Goal: Task Accomplishment & Management: Use online tool/utility

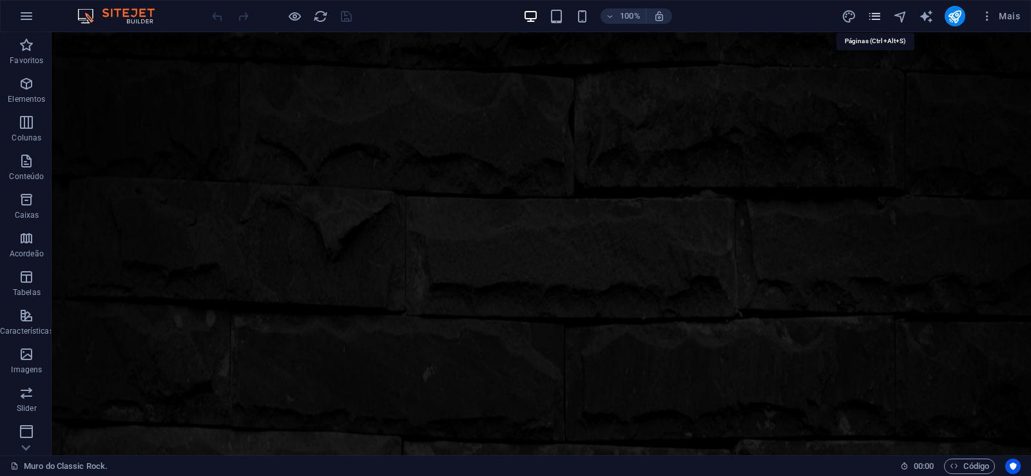
click at [876, 19] on icon "pages" at bounding box center [874, 16] width 15 height 15
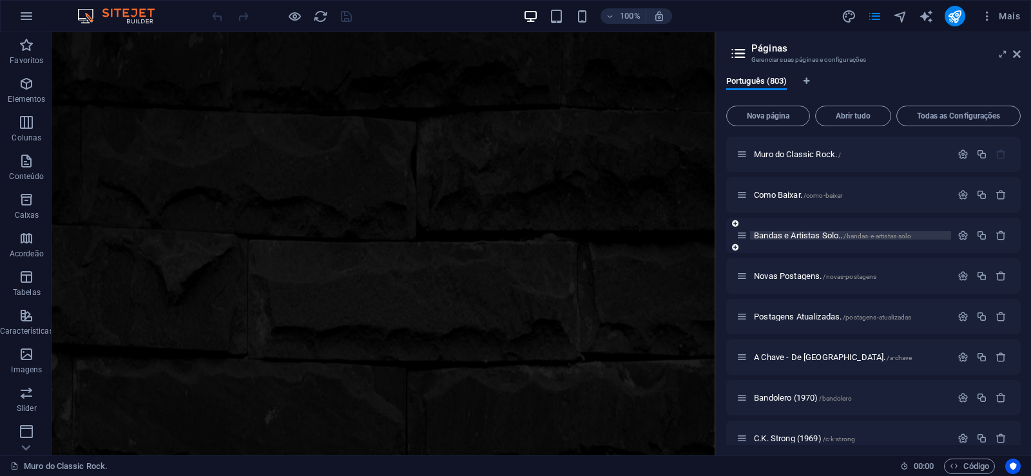
click at [777, 233] on span "Bandas e Artistas Solo.. /bandas-e-artistas-solo" at bounding box center [832, 236] width 157 height 10
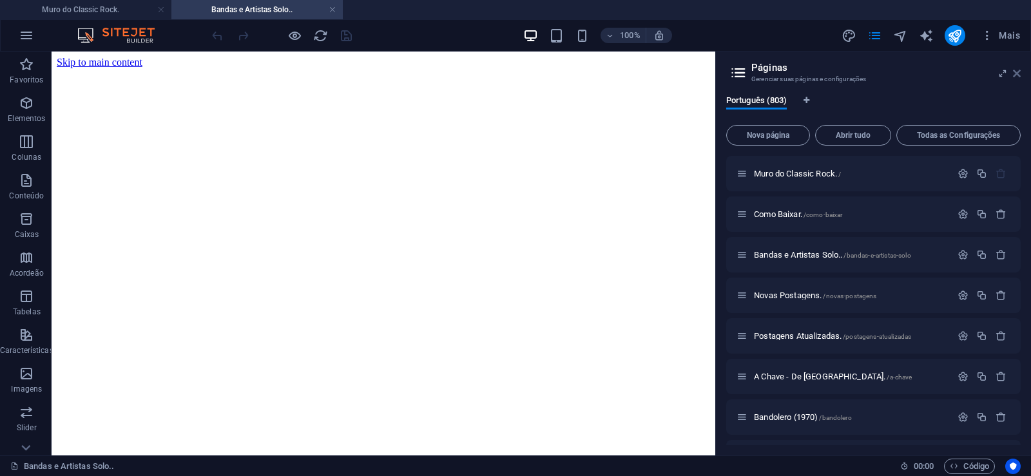
click at [1015, 74] on icon at bounding box center [1017, 73] width 8 height 10
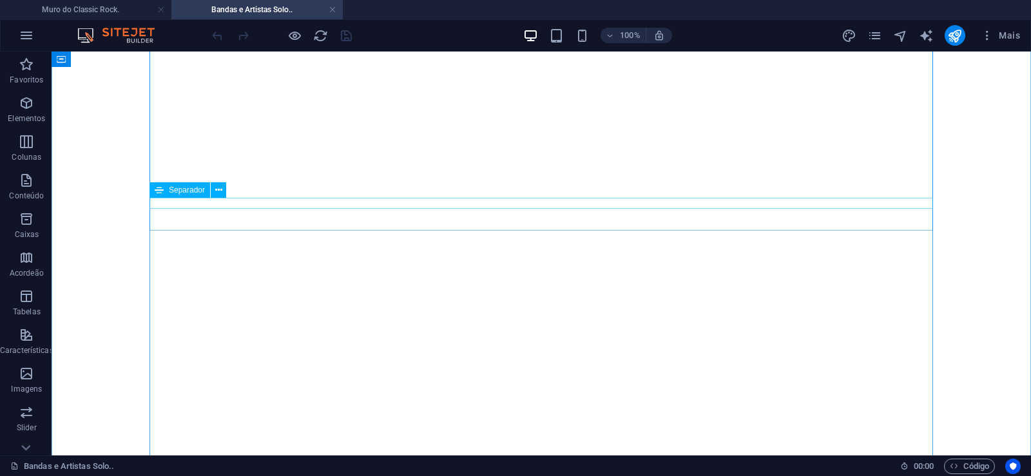
scroll to position [263, 0]
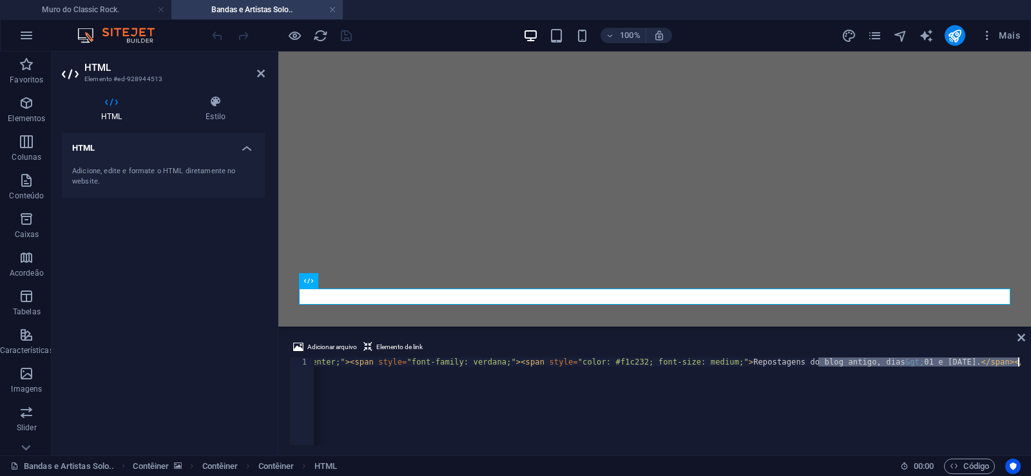
scroll to position [0, 124]
drag, startPoint x: 943, startPoint y: 362, endPoint x: 926, endPoint y: 363, distance: 16.8
click at [926, 363] on div "< div style = "text-align: center;" > < span style = "font-family: verdana;" > …" at bounding box center [606, 411] width 830 height 106
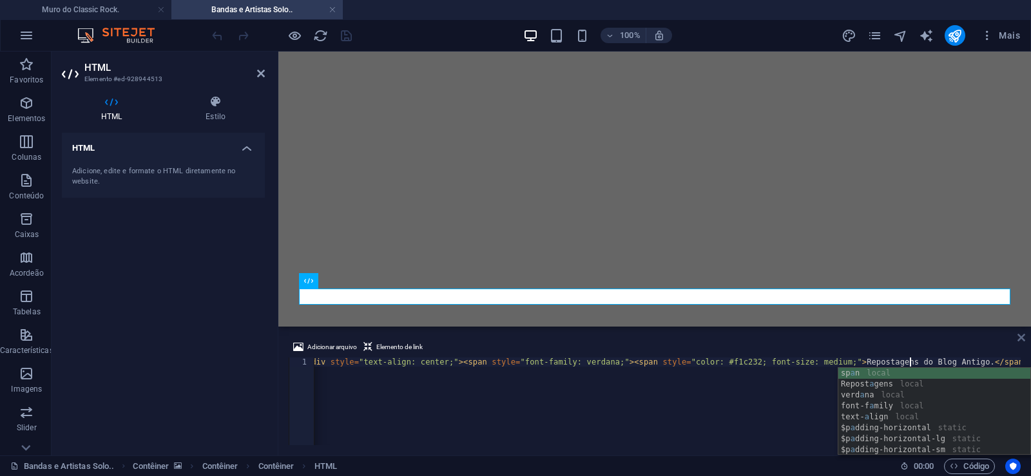
type textarea "<div style="text-align: center;"><span style="font-family: verdana;"><span styl…"
click at [1021, 338] on icon at bounding box center [1022, 338] width 8 height 10
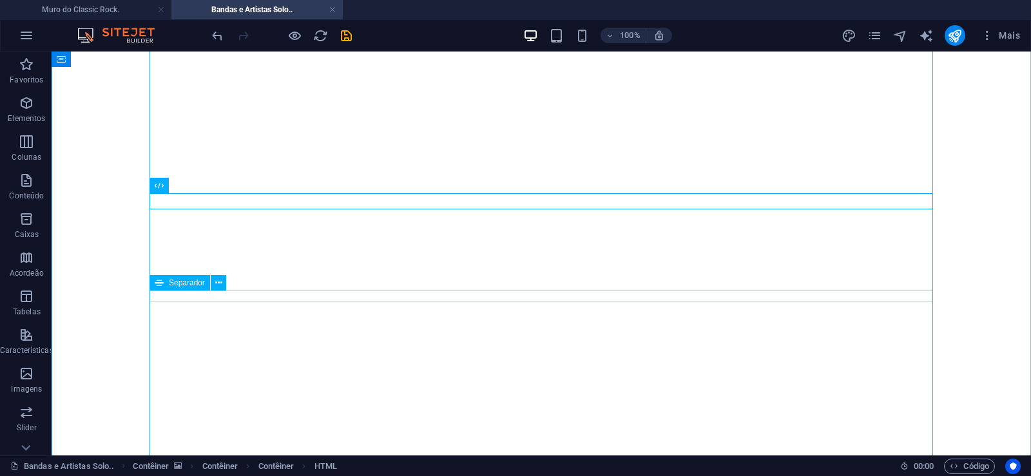
scroll to position [329, 0]
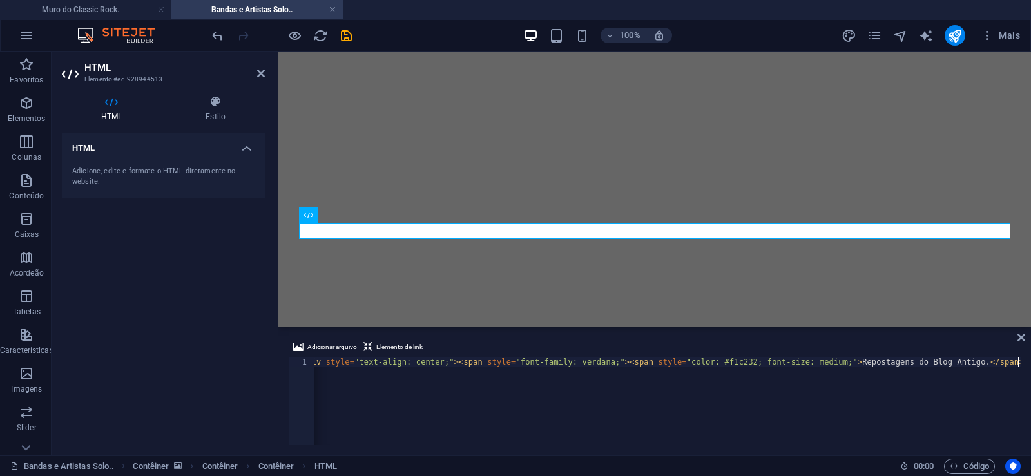
click at [673, 410] on div "< div style = "text-align: center;" > < span style = "font-family: verdana;" > …" at bounding box center [660, 411] width 721 height 106
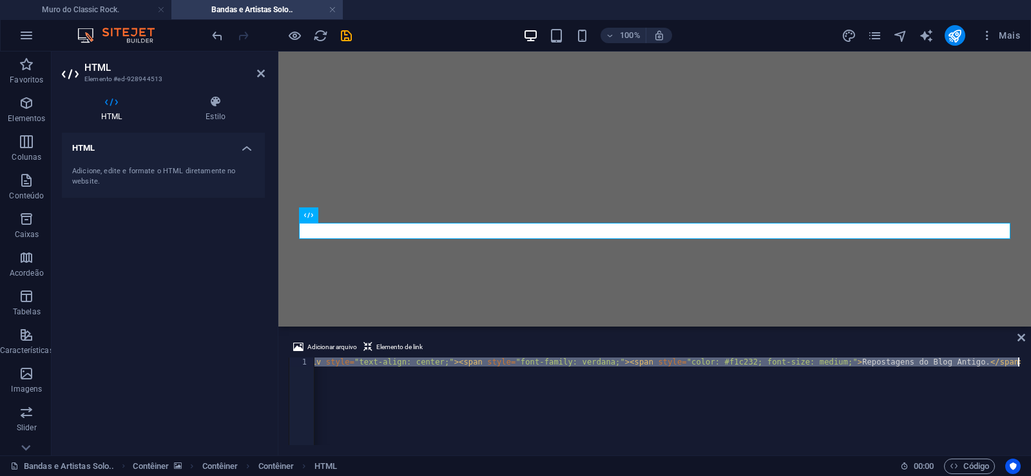
click at [658, 420] on div "< div style = "text-align: center;" > < span style = "font-family: verdana;" > …" at bounding box center [667, 402] width 706 height 88
paste textarea "font-size: large;"><span style="color: #f1c232"
type textarea "<div style="text-align: center;"><span style="font-family: verdana; font-size: …"
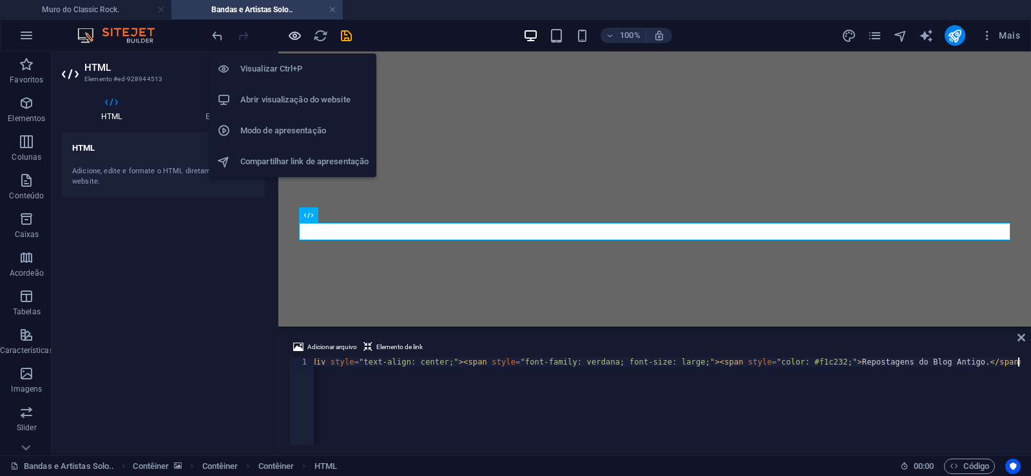
click at [297, 41] on icon "button" at bounding box center [294, 35] width 15 height 15
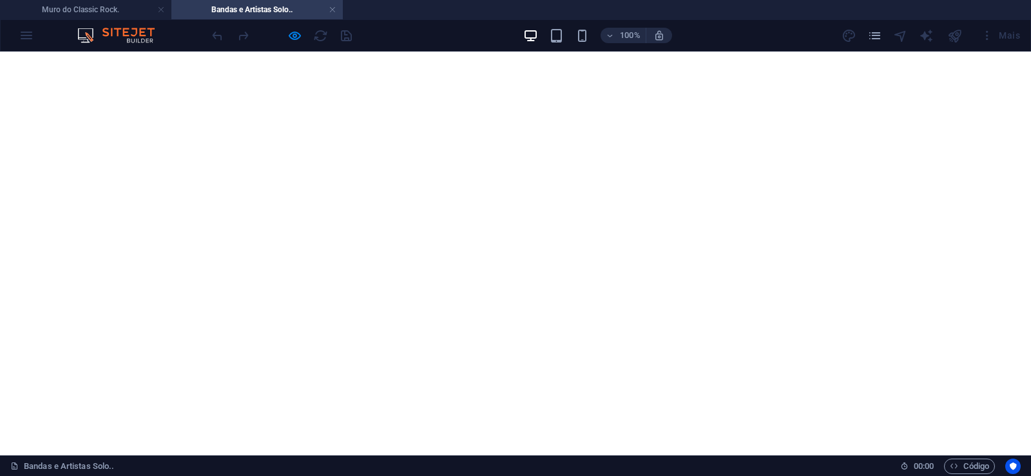
scroll to position [329, 0]
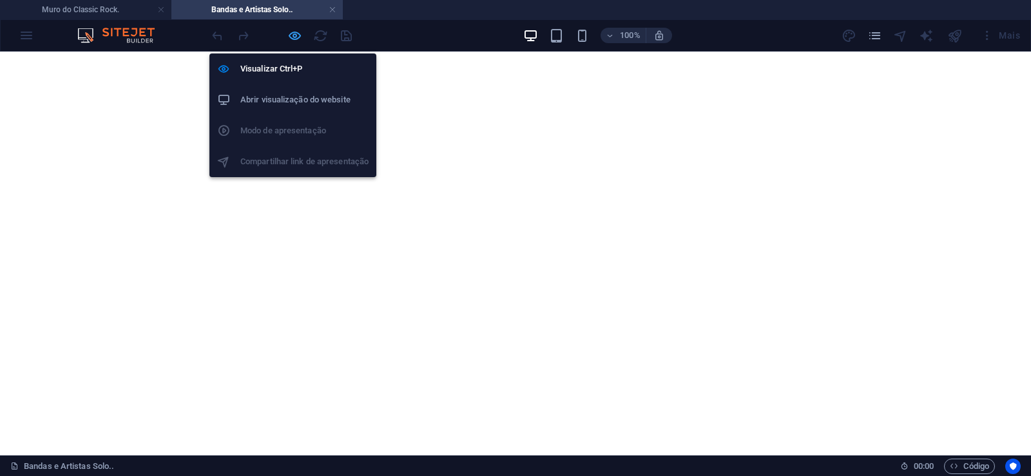
click at [296, 37] on icon "button" at bounding box center [294, 35] width 15 height 15
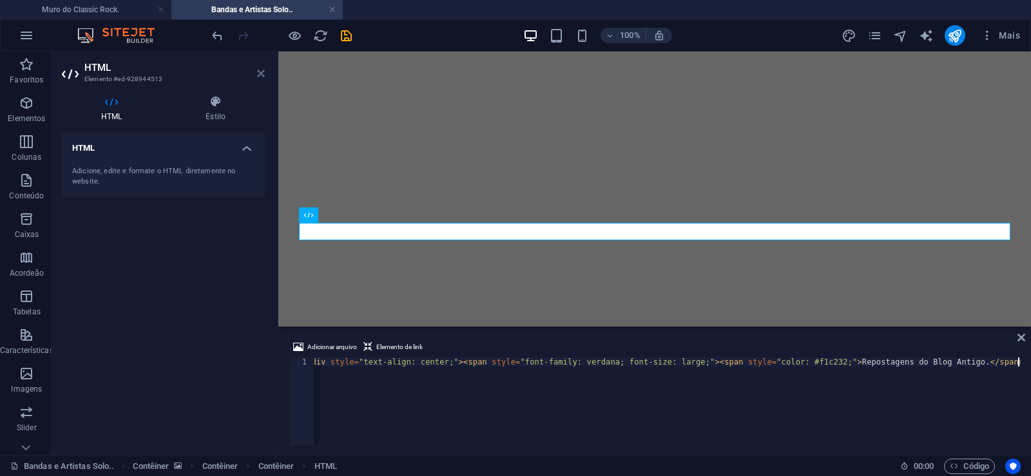
click at [258, 76] on icon at bounding box center [261, 73] width 8 height 10
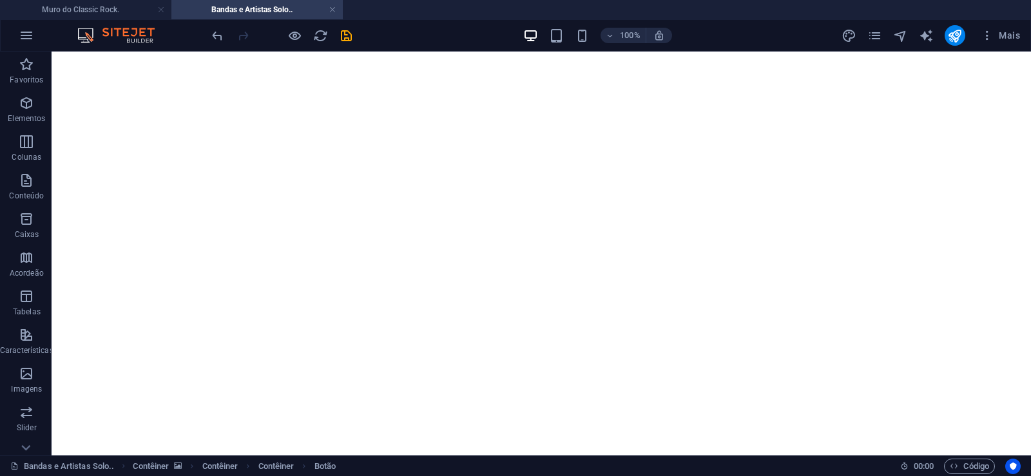
drag, startPoint x: 532, startPoint y: 119, endPoint x: 564, endPoint y: 382, distance: 264.2
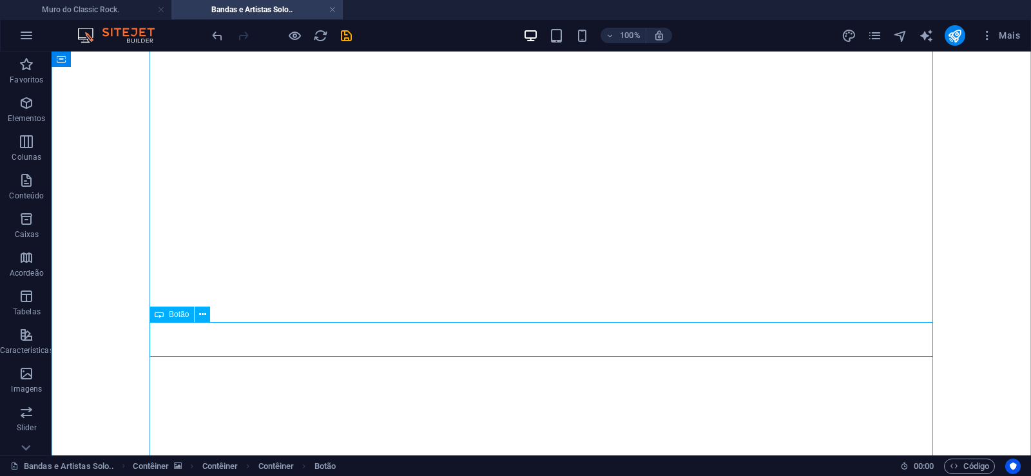
scroll to position [592, 0]
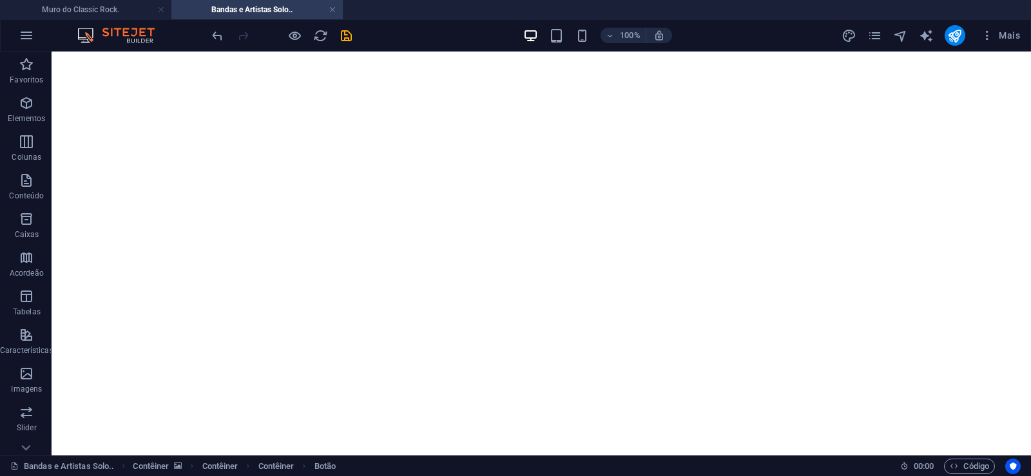
drag, startPoint x: 539, startPoint y: 99, endPoint x: 539, endPoint y: 260, distance: 161.8
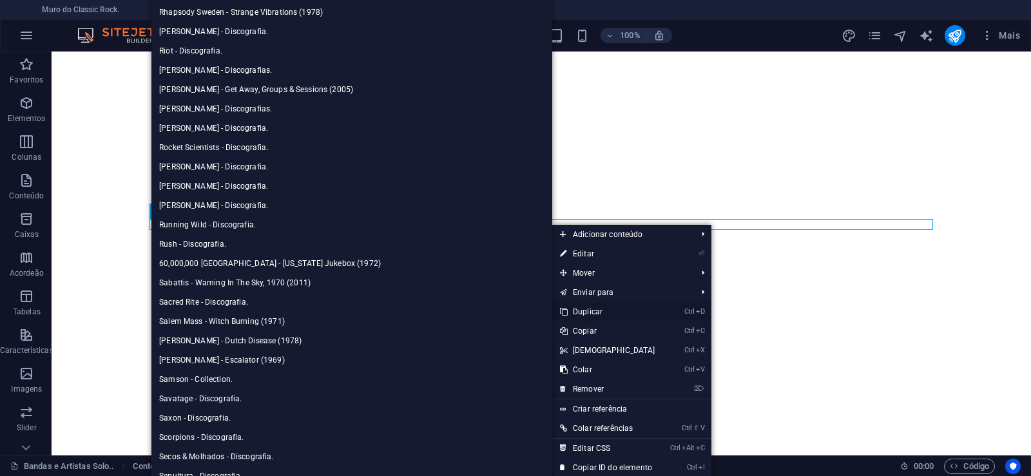
click at [602, 311] on link "Ctrl D Duplicar" at bounding box center [607, 311] width 111 height 19
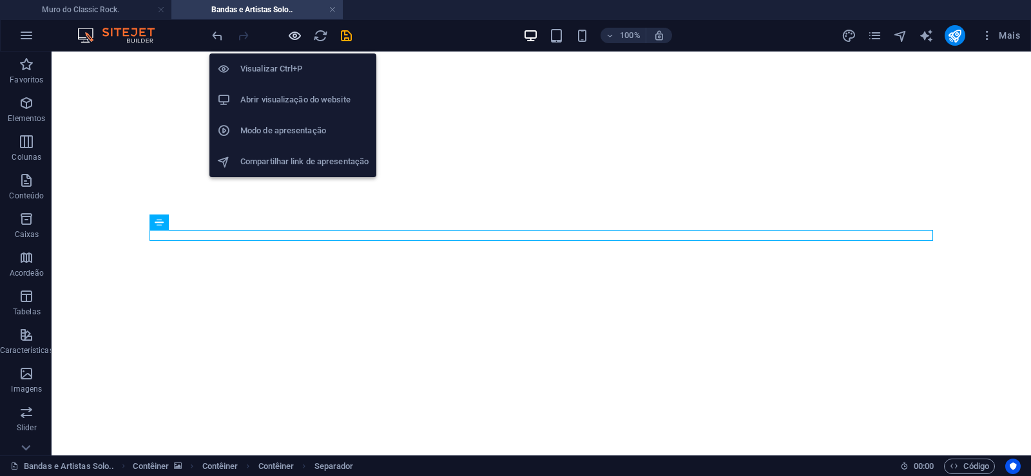
click at [293, 39] on icon "button" at bounding box center [294, 35] width 15 height 15
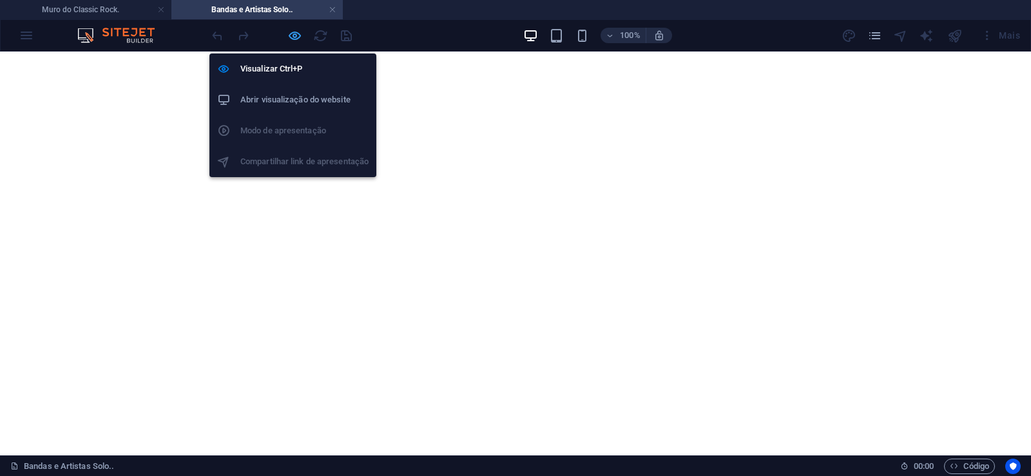
click at [291, 37] on icon "button" at bounding box center [294, 35] width 15 height 15
click at [291, 34] on icon "button" at bounding box center [294, 35] width 15 height 15
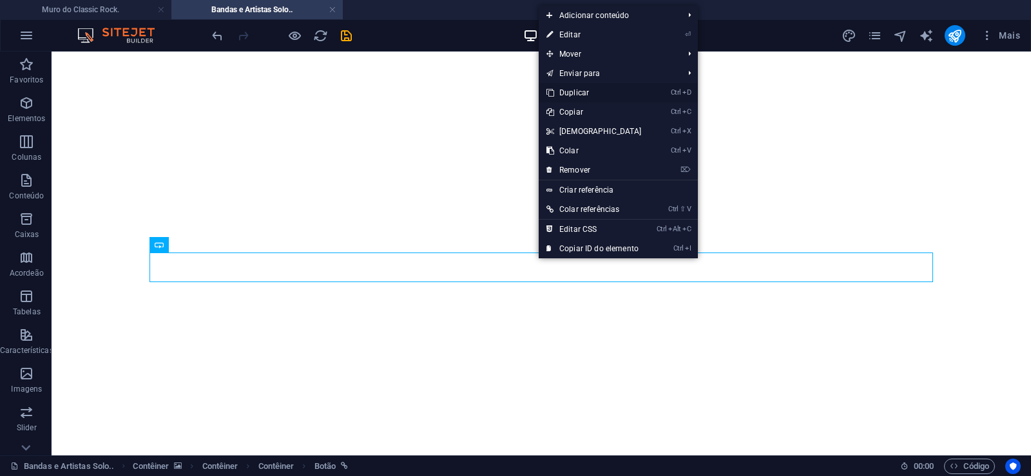
click at [568, 92] on link "Ctrl D Duplicar" at bounding box center [594, 92] width 111 height 19
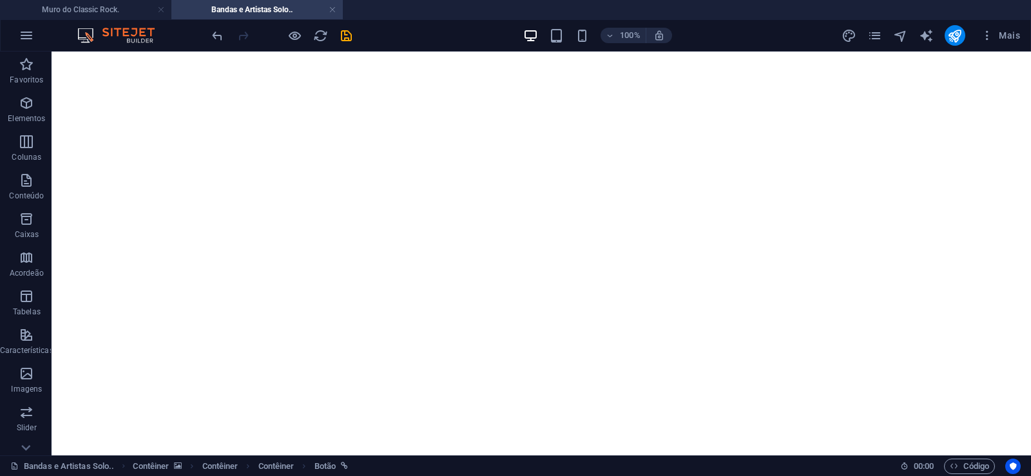
drag, startPoint x: 548, startPoint y: 270, endPoint x: 544, endPoint y: 242, distance: 28.7
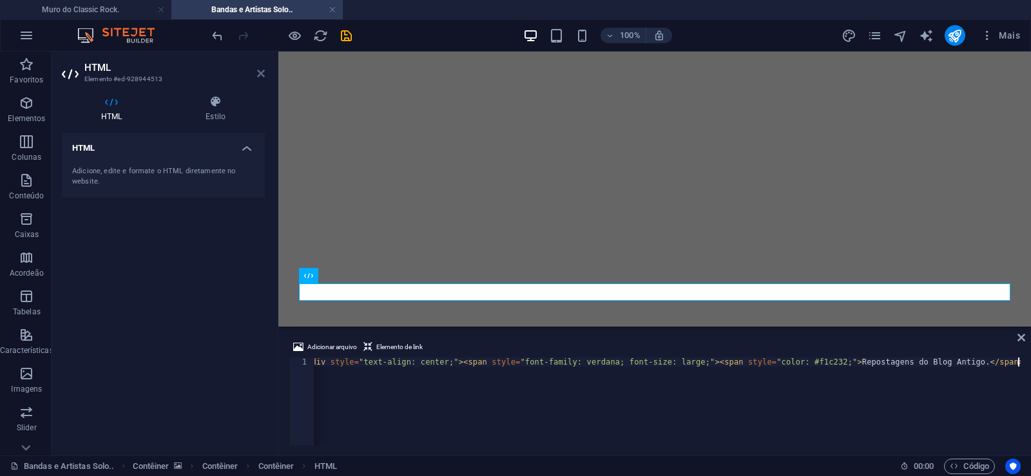
click at [258, 72] on icon at bounding box center [261, 73] width 8 height 10
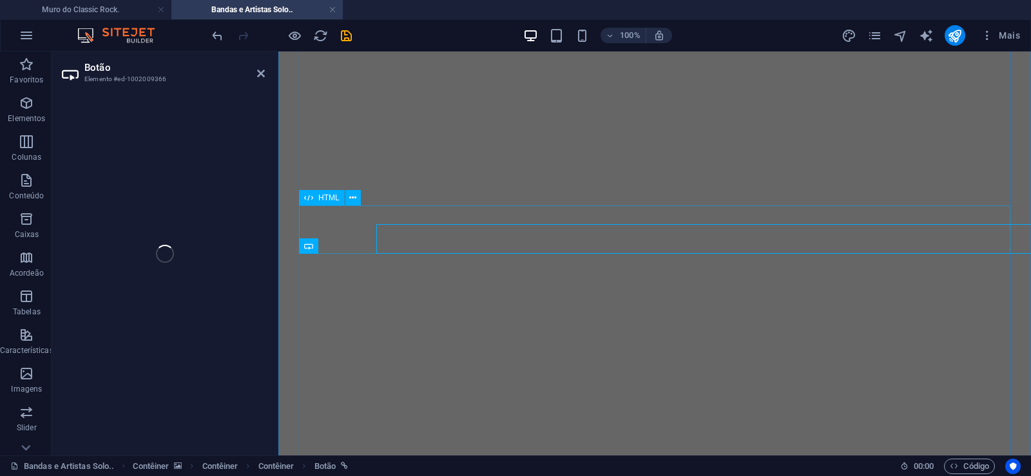
select select "px"
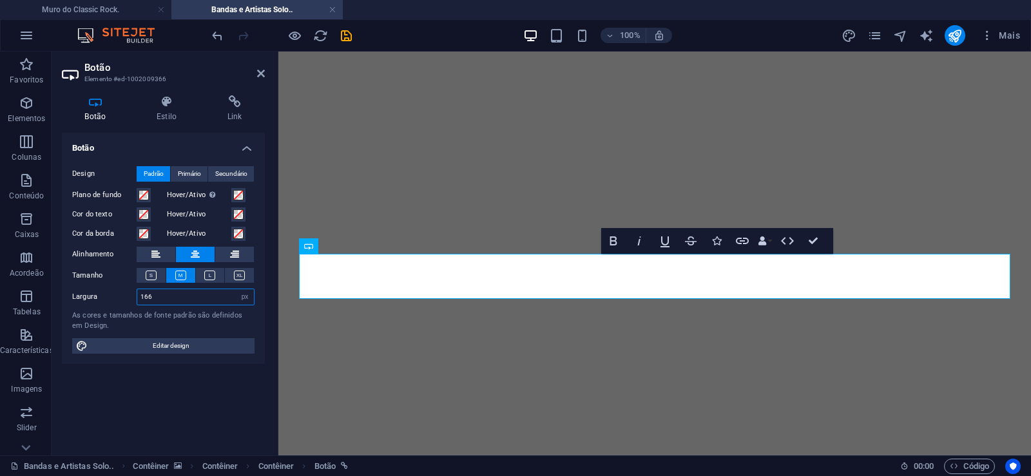
drag, startPoint x: 162, startPoint y: 296, endPoint x: 109, endPoint y: 295, distance: 53.5
click at [137, 295] on input "166" at bounding box center [195, 296] width 117 height 15
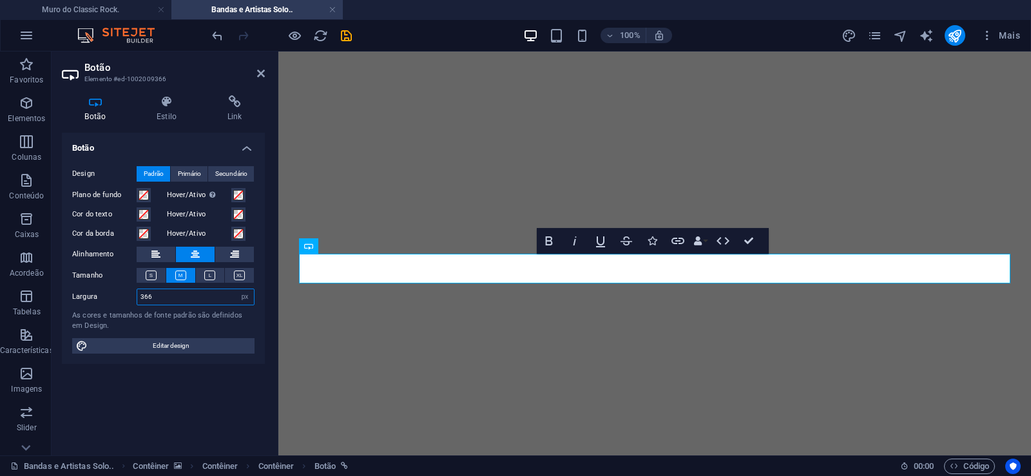
drag, startPoint x: 151, startPoint y: 301, endPoint x: 90, endPoint y: 288, distance: 62.6
click at [137, 289] on input "366" at bounding box center [195, 296] width 117 height 15
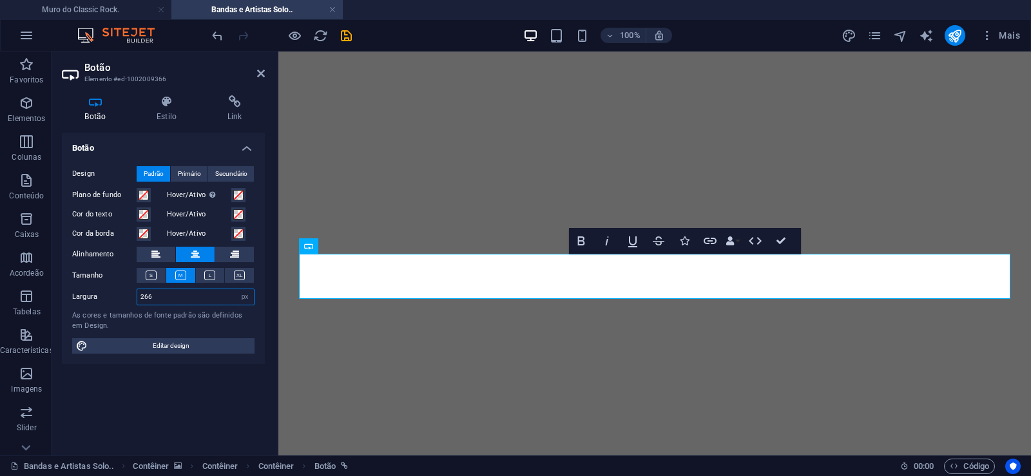
drag, startPoint x: 160, startPoint y: 304, endPoint x: 92, endPoint y: 296, distance: 68.1
click at [137, 296] on input "266" at bounding box center [195, 296] width 117 height 15
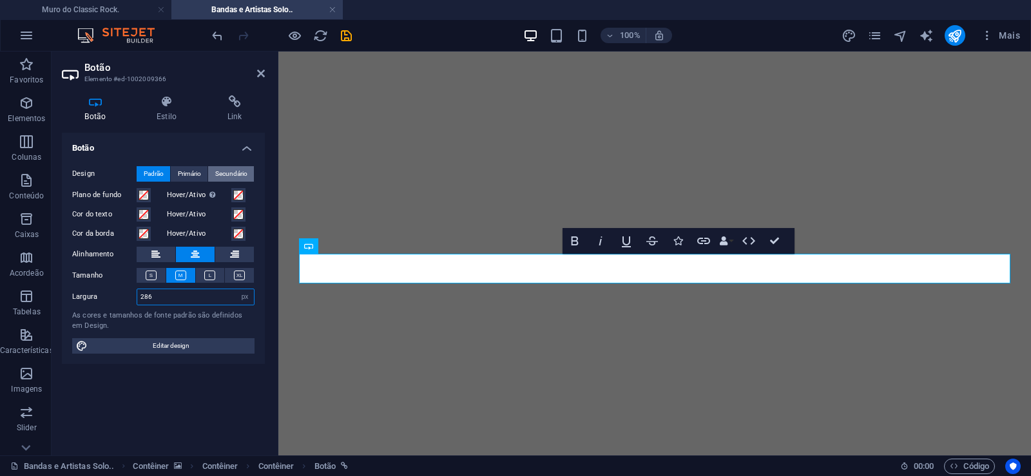
type input "286"
click at [229, 171] on span "Secundário" at bounding box center [231, 173] width 32 height 15
click at [233, 104] on icon at bounding box center [234, 101] width 61 height 13
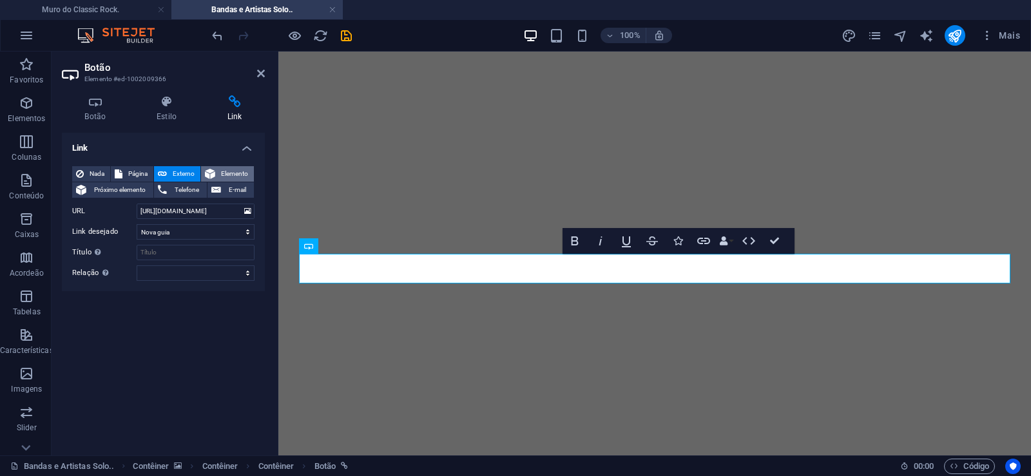
click at [237, 176] on span "Elemento" at bounding box center [234, 173] width 31 height 15
drag, startPoint x: 259, startPoint y: 74, endPoint x: 363, endPoint y: 95, distance: 105.8
click at [259, 74] on icon at bounding box center [261, 73] width 8 height 10
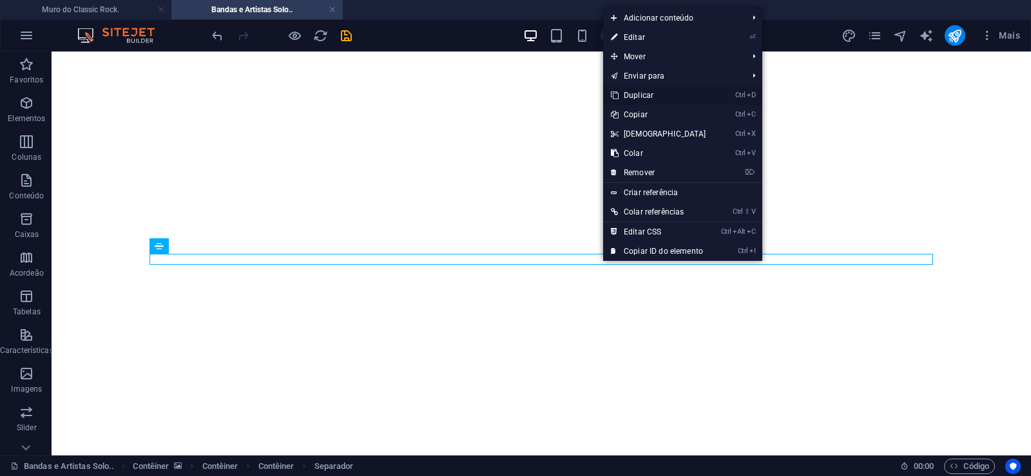
click at [642, 97] on link "Ctrl D Duplicar" at bounding box center [658, 95] width 111 height 19
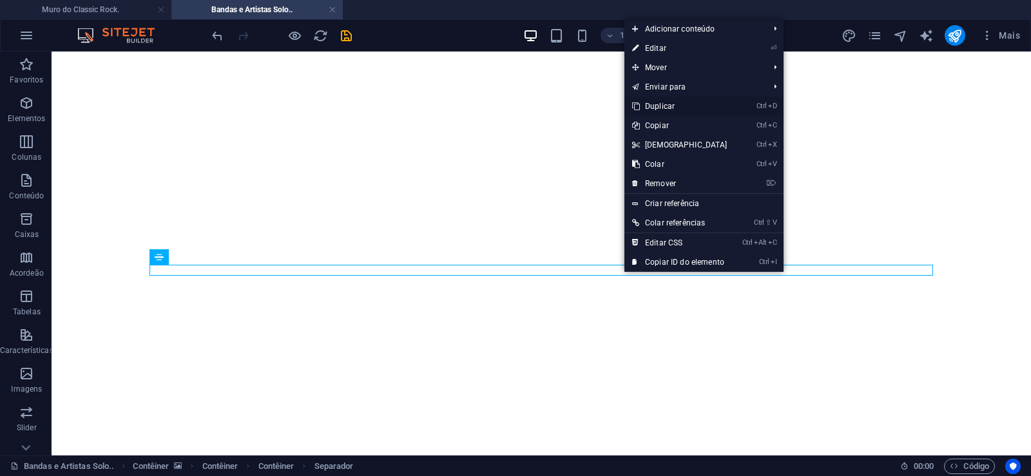
click at [658, 106] on link "Ctrl D Duplicar" at bounding box center [679, 106] width 111 height 19
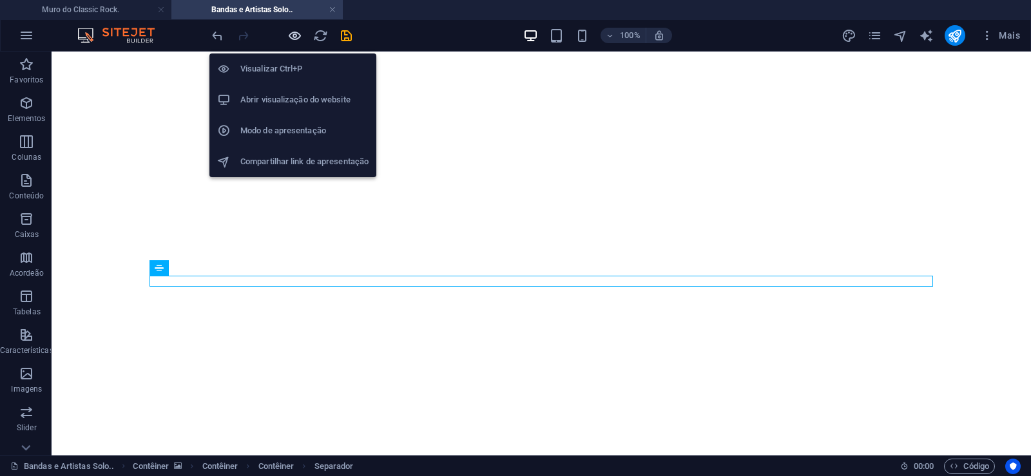
click at [300, 32] on icon "button" at bounding box center [294, 35] width 15 height 15
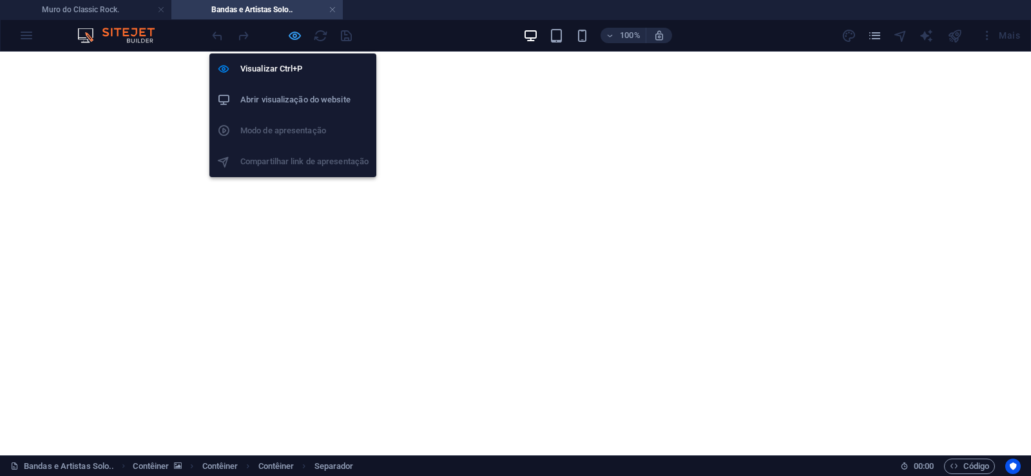
click at [297, 34] on icon "button" at bounding box center [294, 35] width 15 height 15
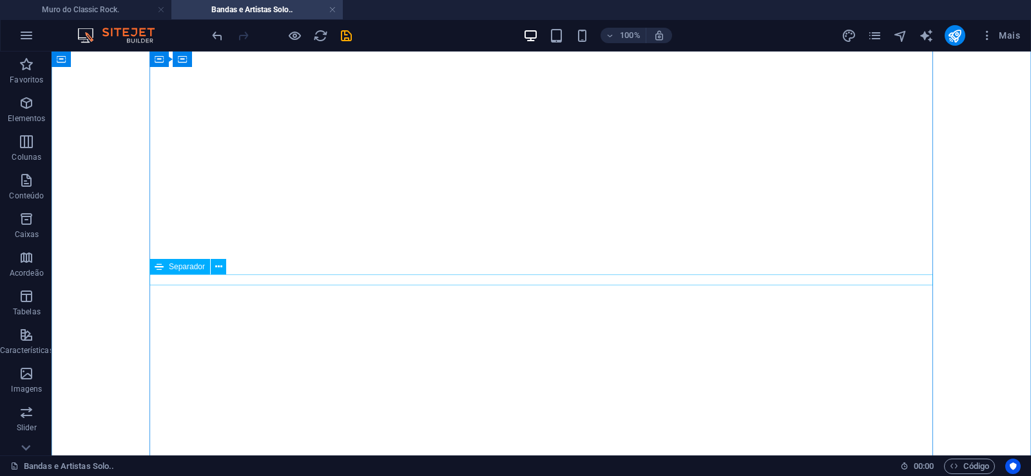
scroll to position [592, 0]
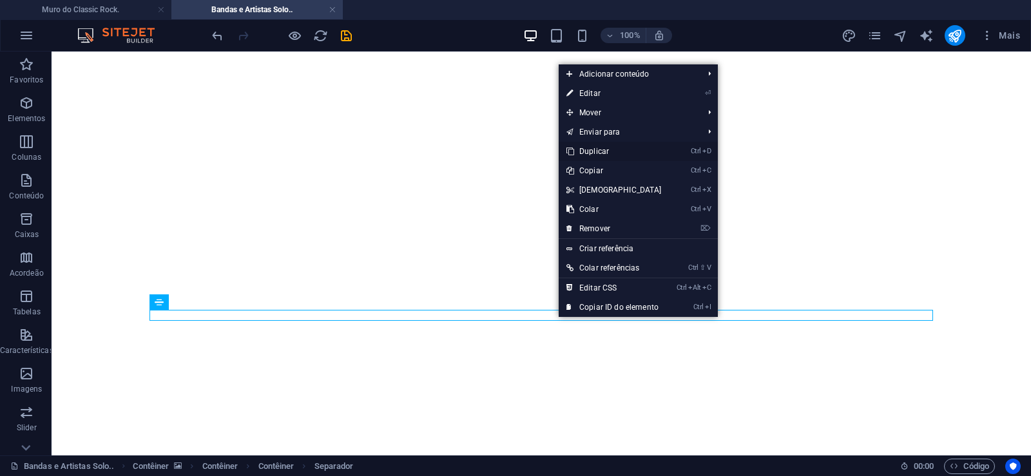
click at [594, 151] on link "Ctrl D Duplicar" at bounding box center [614, 151] width 111 height 19
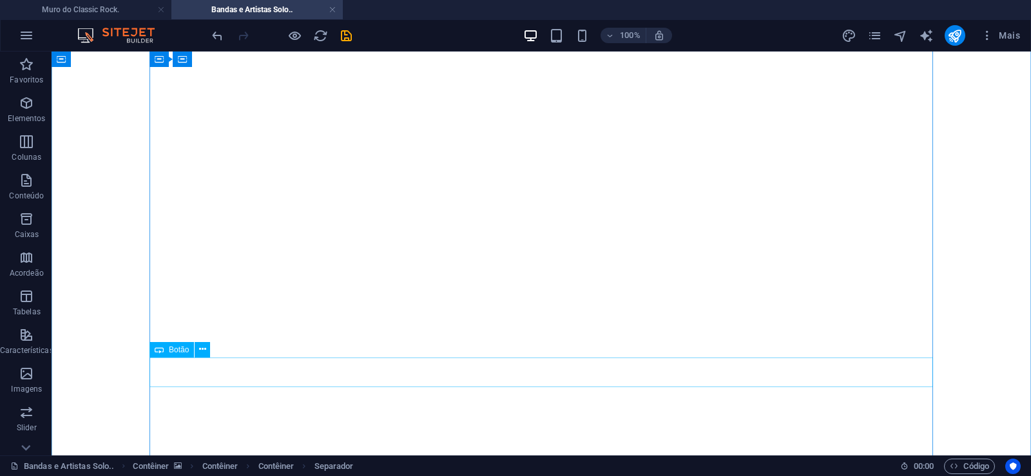
scroll to position [394, 0]
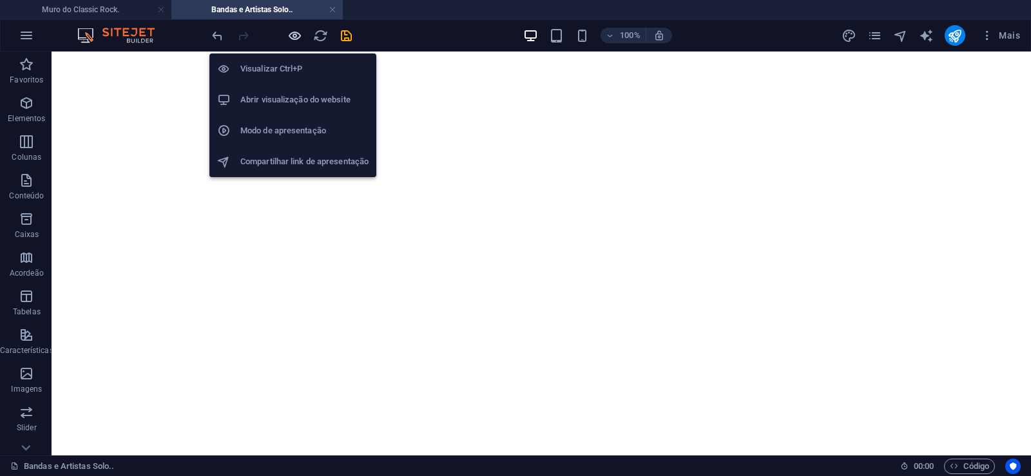
click at [292, 35] on icon "button" at bounding box center [294, 35] width 15 height 15
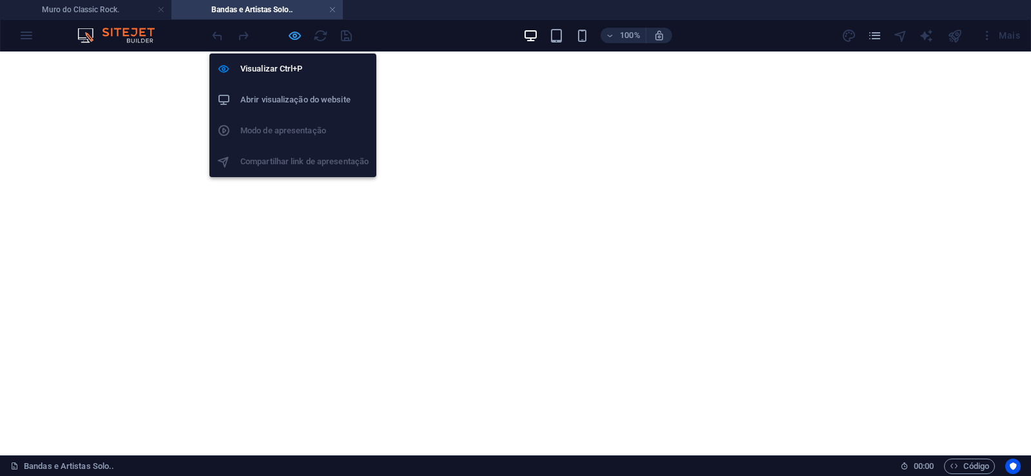
click at [298, 34] on icon "button" at bounding box center [294, 35] width 15 height 15
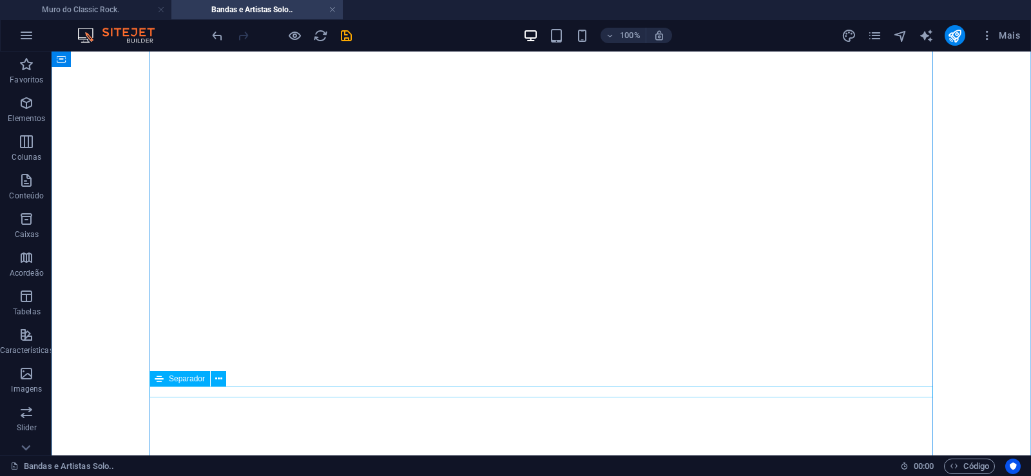
scroll to position [131, 0]
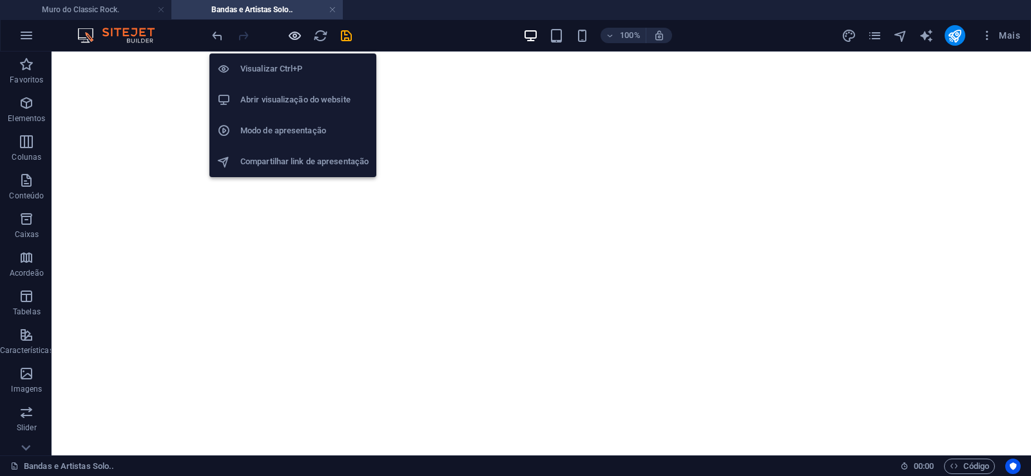
click at [299, 33] on icon "button" at bounding box center [294, 35] width 15 height 15
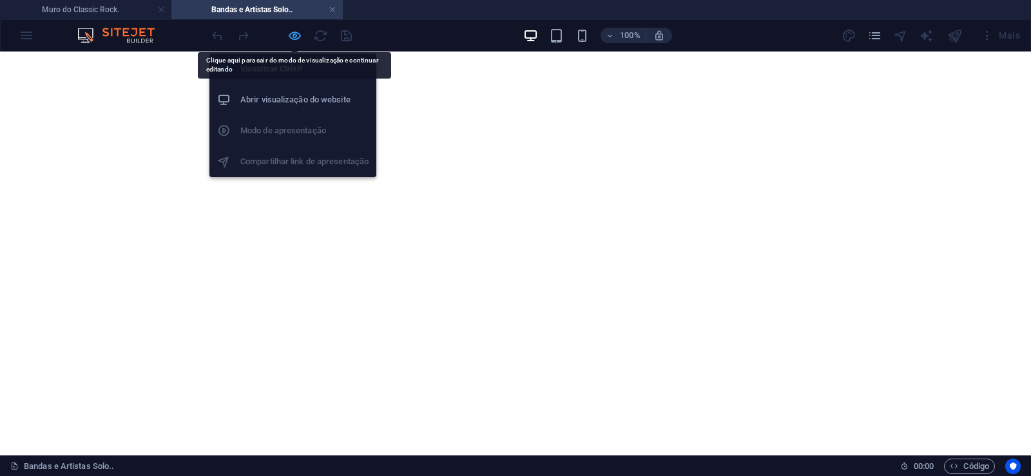
drag, startPoint x: 297, startPoint y: 34, endPoint x: 380, endPoint y: 226, distance: 209.0
click at [297, 34] on icon "button" at bounding box center [294, 35] width 15 height 15
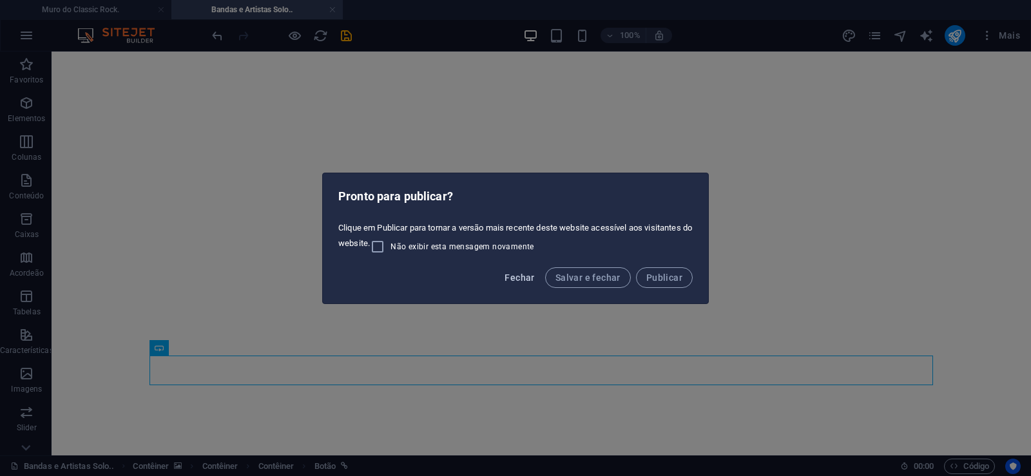
click at [526, 278] on span "Fechar" at bounding box center [520, 278] width 30 height 10
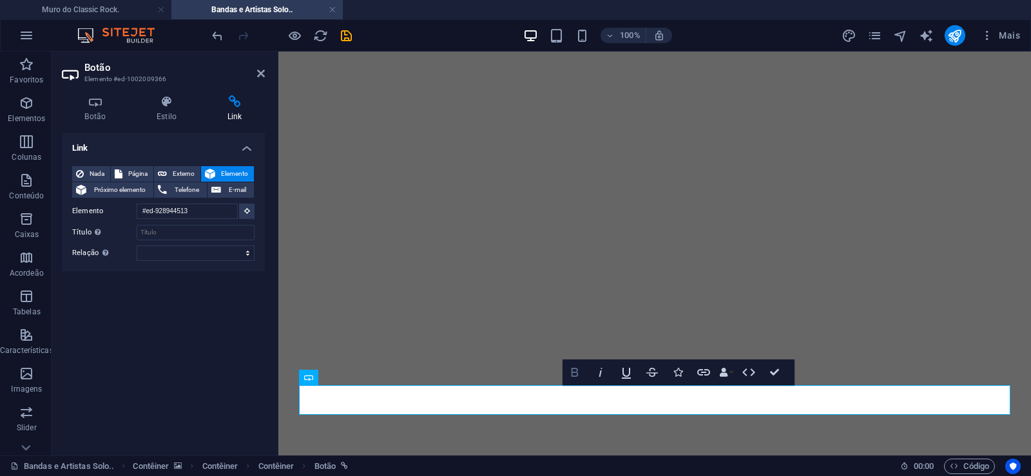
click at [575, 374] on icon "button" at bounding box center [574, 372] width 15 height 15
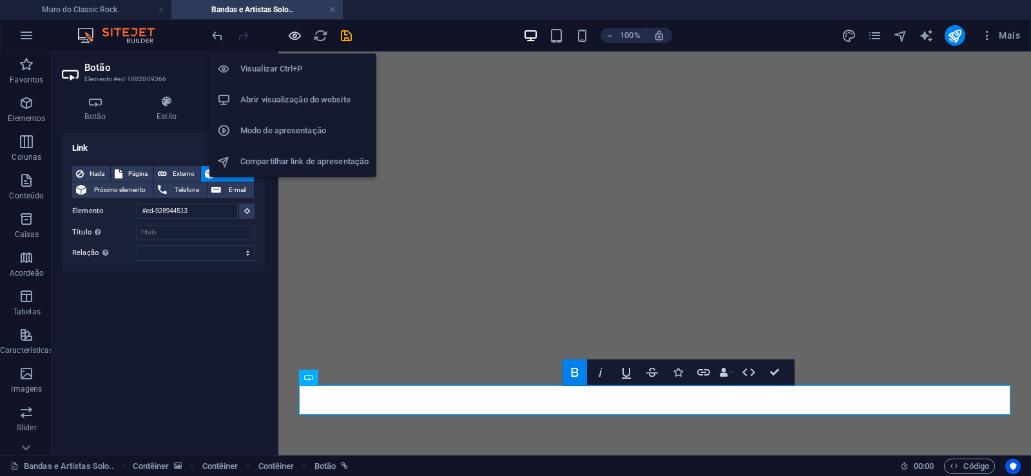
click at [298, 42] on icon "button" at bounding box center [294, 35] width 15 height 15
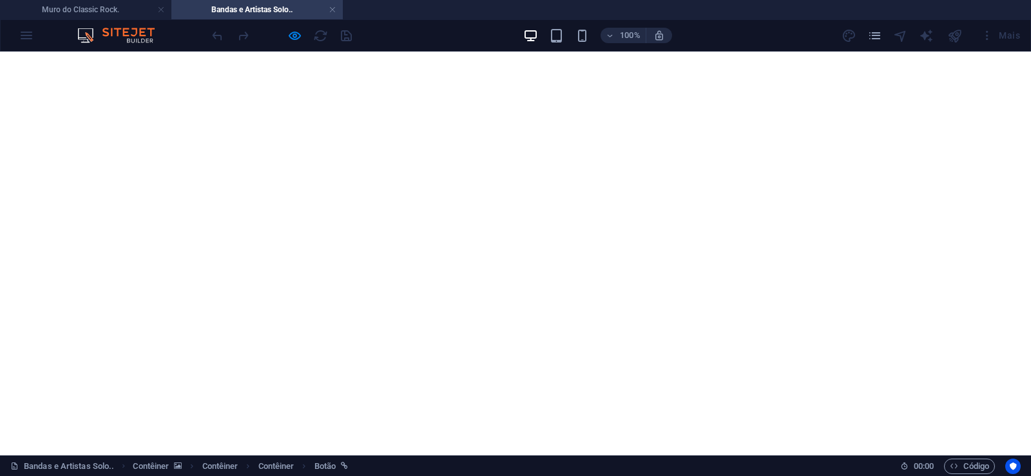
scroll to position [526, 0]
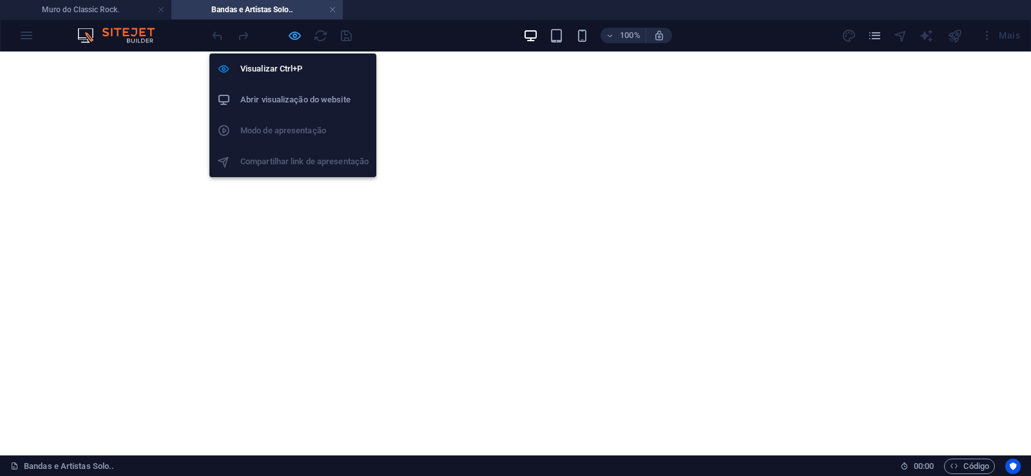
drag, startPoint x: 291, startPoint y: 35, endPoint x: 27, endPoint y: 247, distance: 337.9
click at [291, 35] on icon "button" at bounding box center [294, 35] width 15 height 15
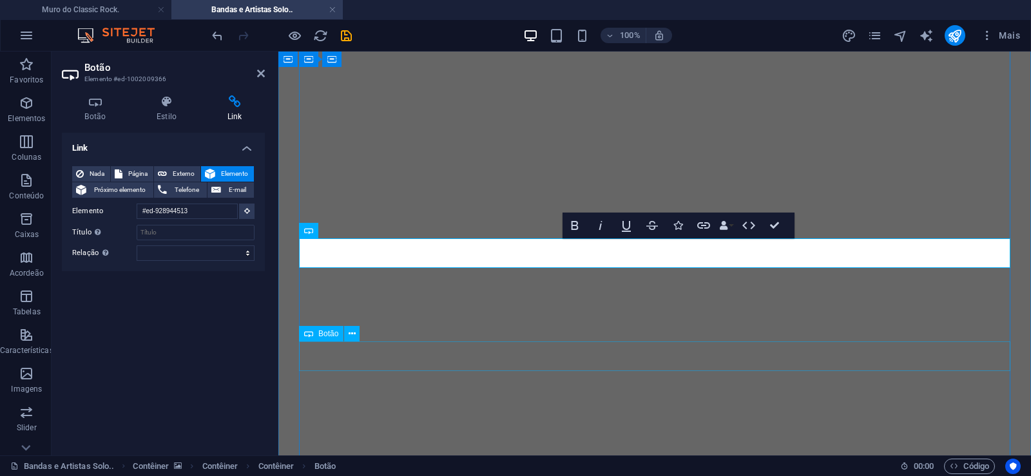
scroll to position [278, 0]
click at [263, 73] on icon at bounding box center [261, 73] width 8 height 10
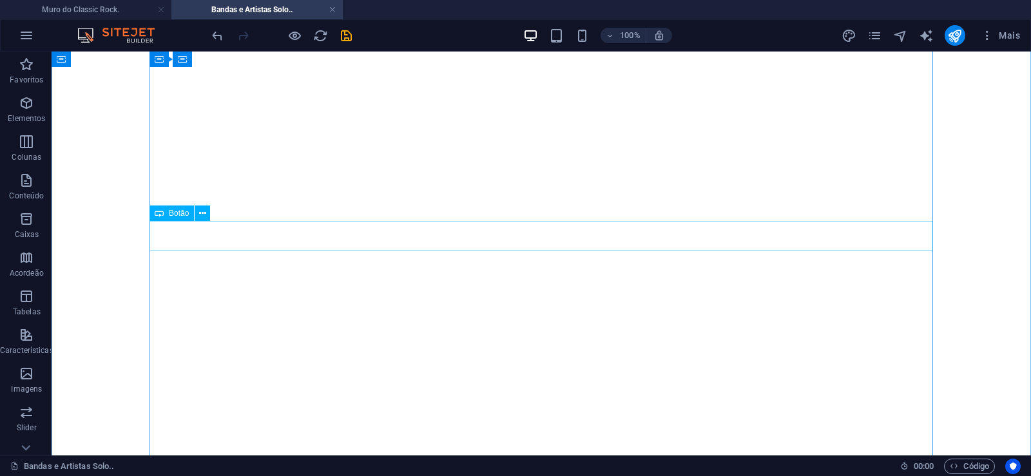
scroll to position [410, 0]
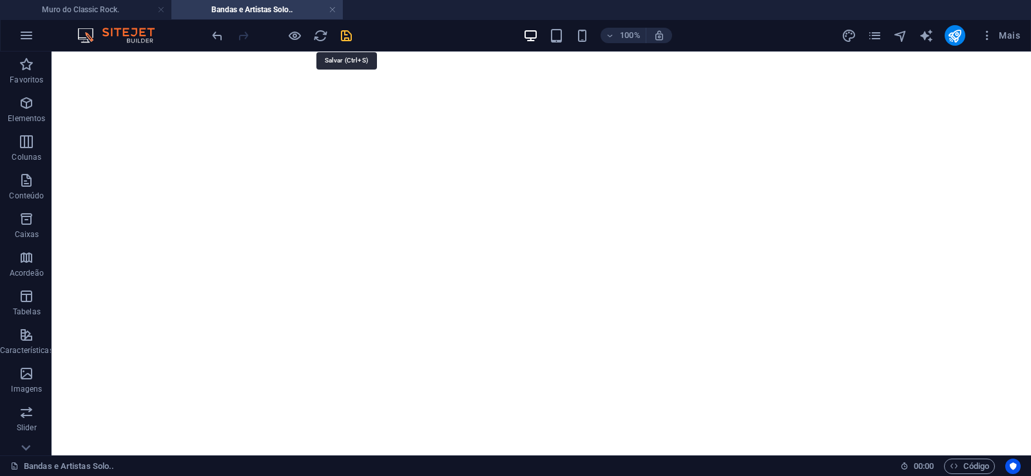
click at [340, 40] on icon "save" at bounding box center [346, 35] width 15 height 15
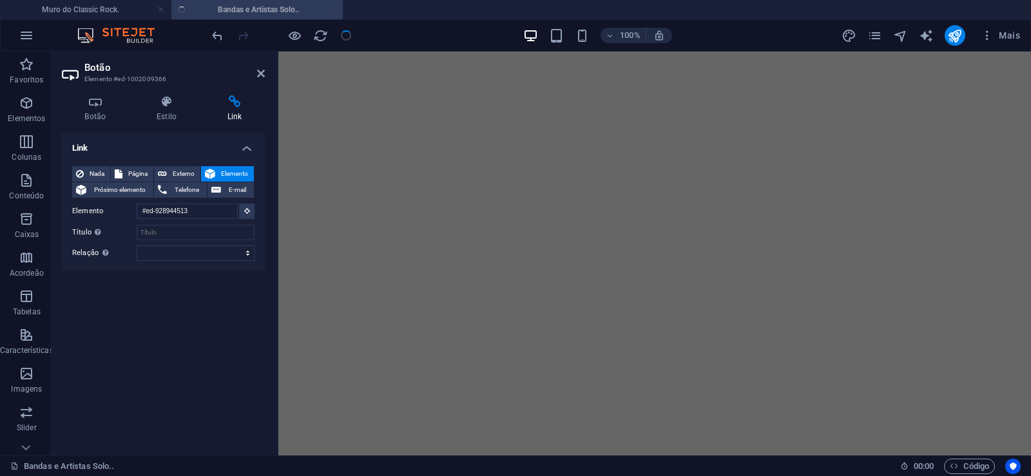
scroll to position [278, 0]
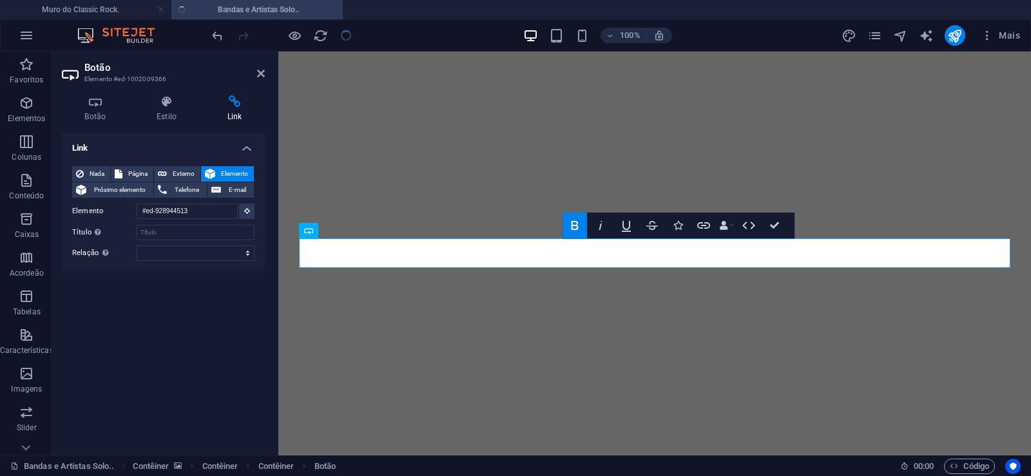
click at [256, 74] on header "Botão Elemento #ed-1002009366" at bounding box center [163, 69] width 203 height 34
click at [260, 73] on icon at bounding box center [261, 73] width 8 height 10
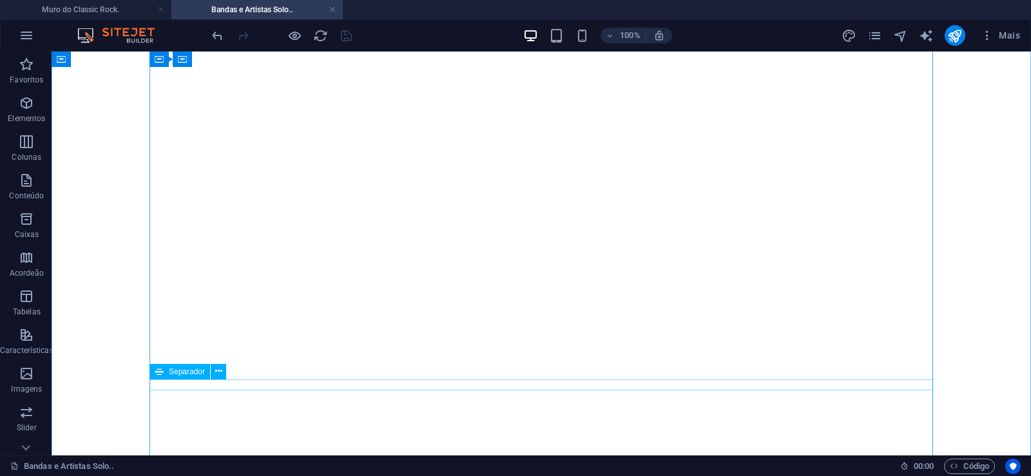
scroll to position [344, 0]
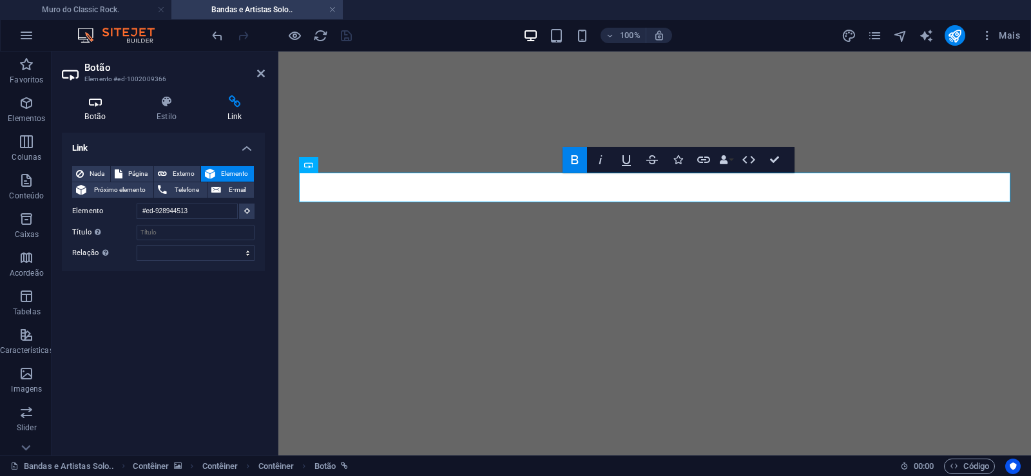
click at [102, 109] on h4 "Botão" at bounding box center [98, 108] width 72 height 27
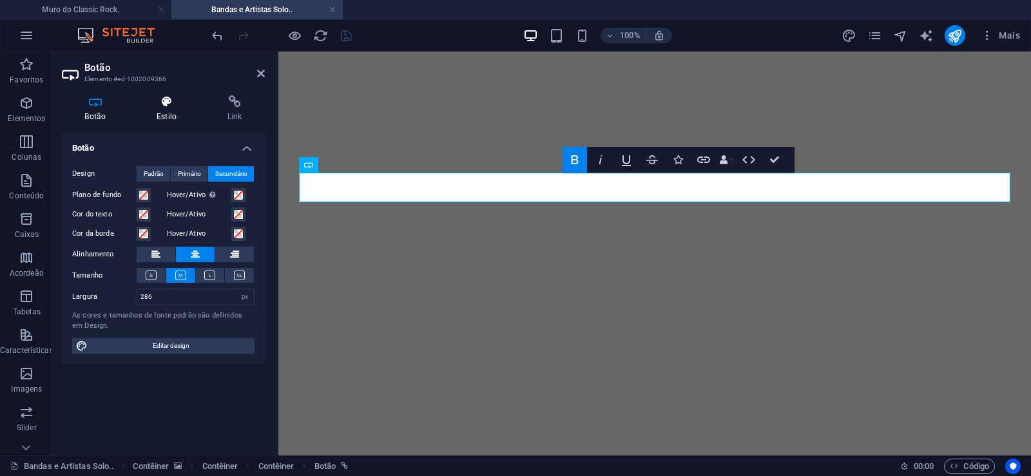
click at [170, 113] on h4 "Estilo" at bounding box center [169, 108] width 71 height 27
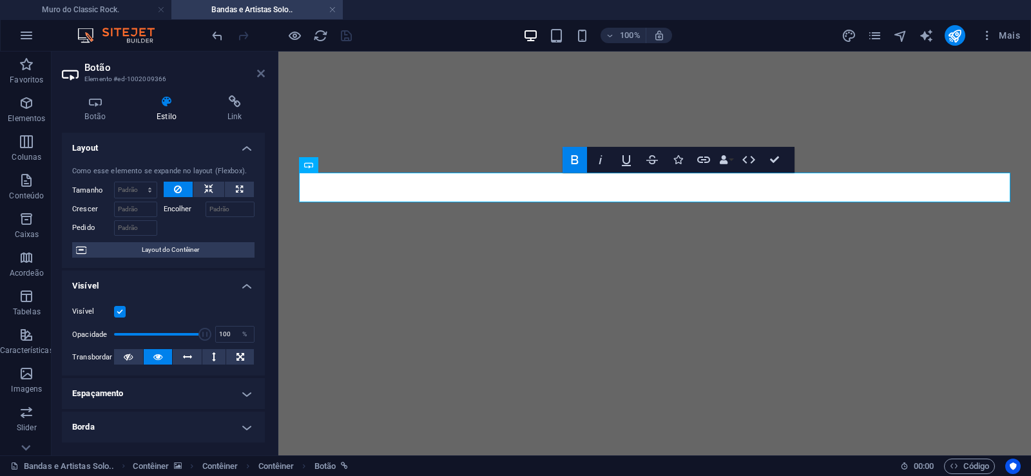
click at [260, 75] on icon at bounding box center [261, 73] width 8 height 10
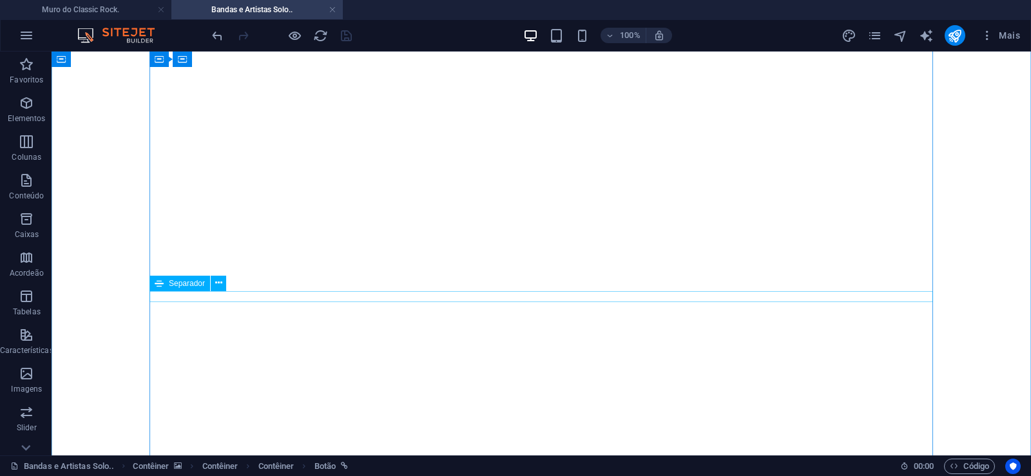
scroll to position [541, 0]
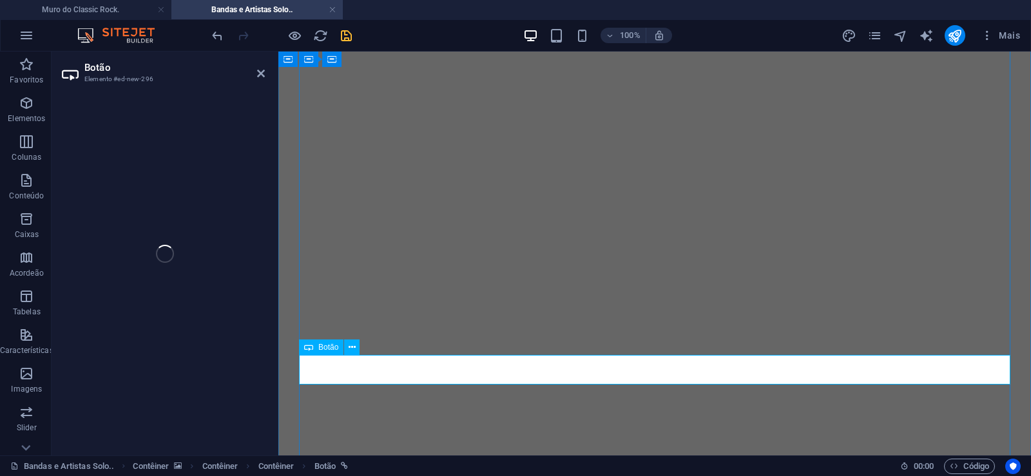
select select "px"
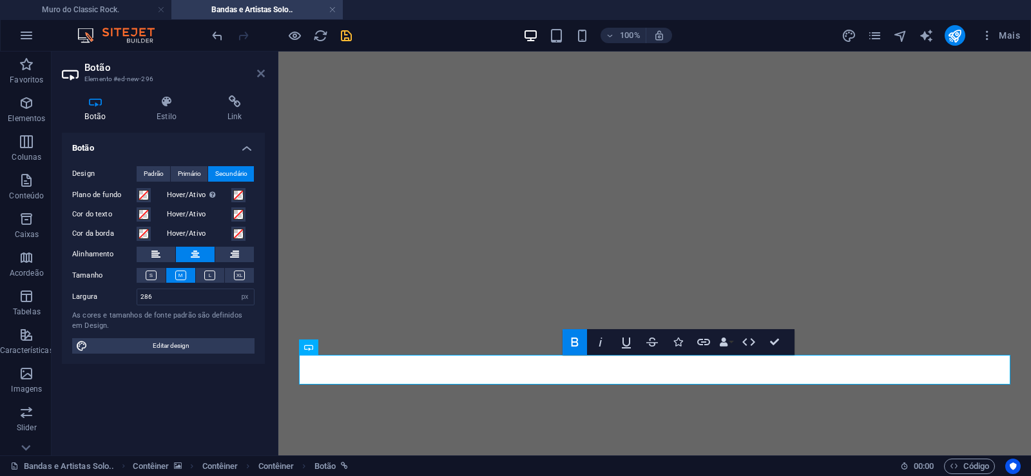
drag, startPoint x: 261, startPoint y: 74, endPoint x: 219, endPoint y: 26, distance: 64.0
click at [261, 74] on icon at bounding box center [261, 73] width 8 height 10
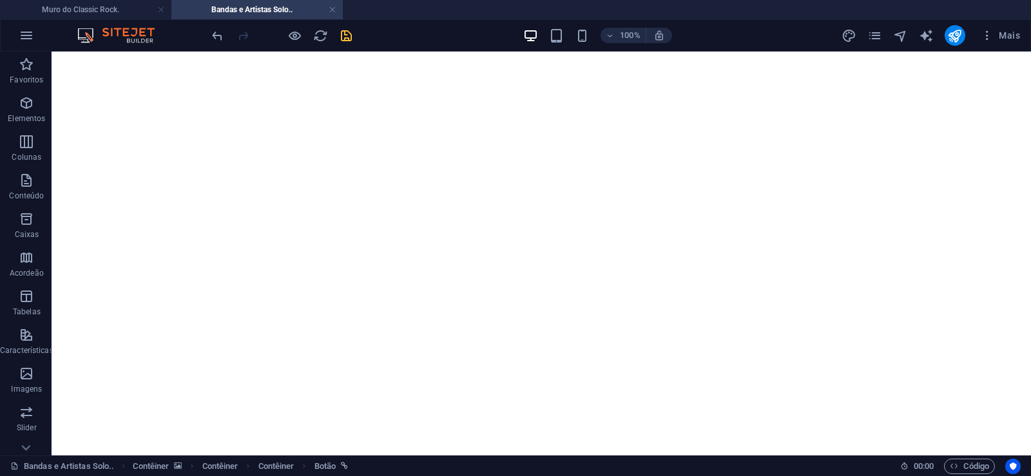
drag, startPoint x: 559, startPoint y: 336, endPoint x: 558, endPoint y: 315, distance: 20.7
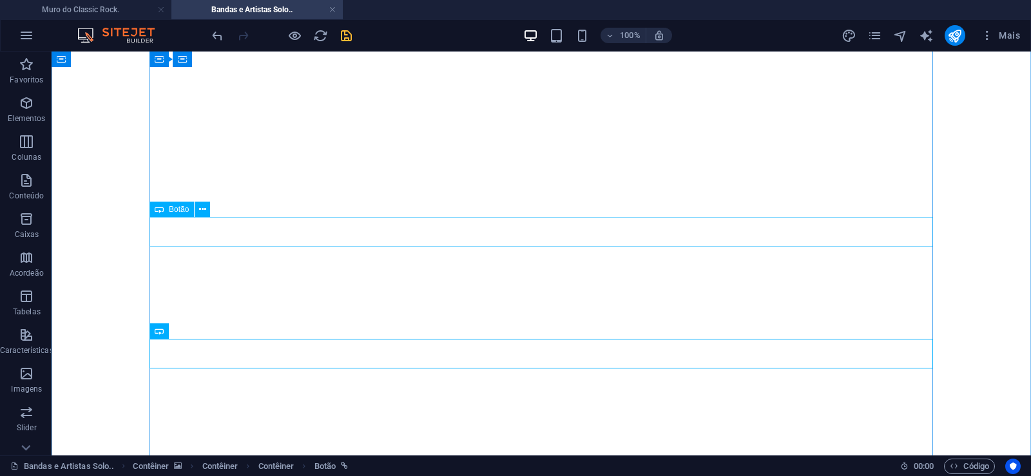
scroll to position [410, 0]
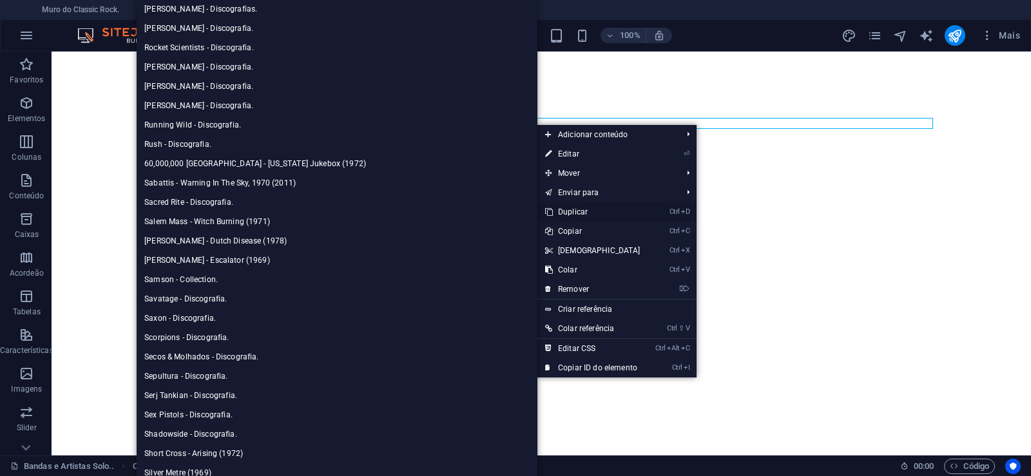
click at [577, 209] on link "Ctrl D Duplicar" at bounding box center [592, 211] width 111 height 19
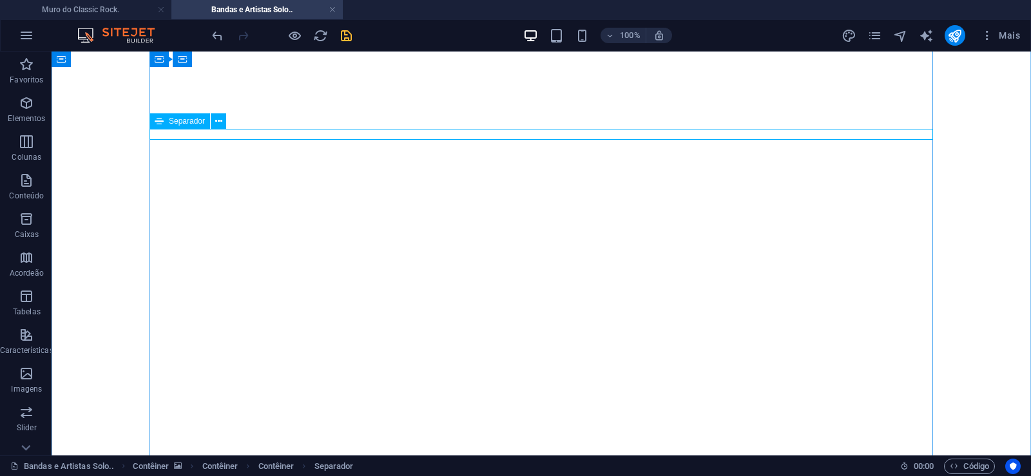
select select "%"
select select "px"
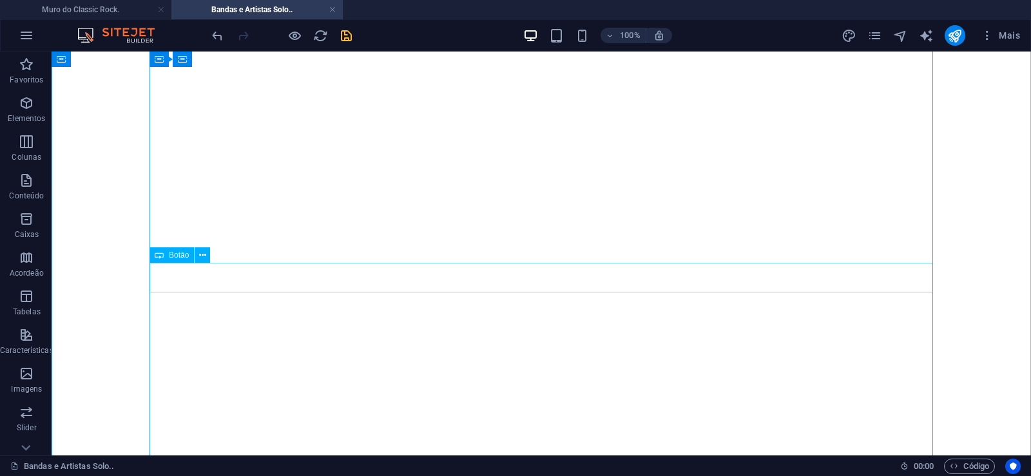
scroll to position [278, 0]
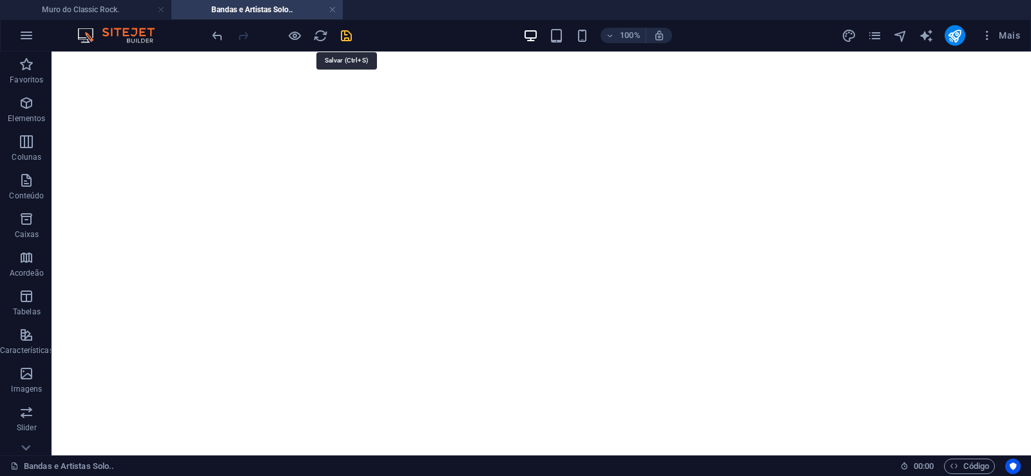
click at [341, 34] on icon "save" at bounding box center [346, 35] width 15 height 15
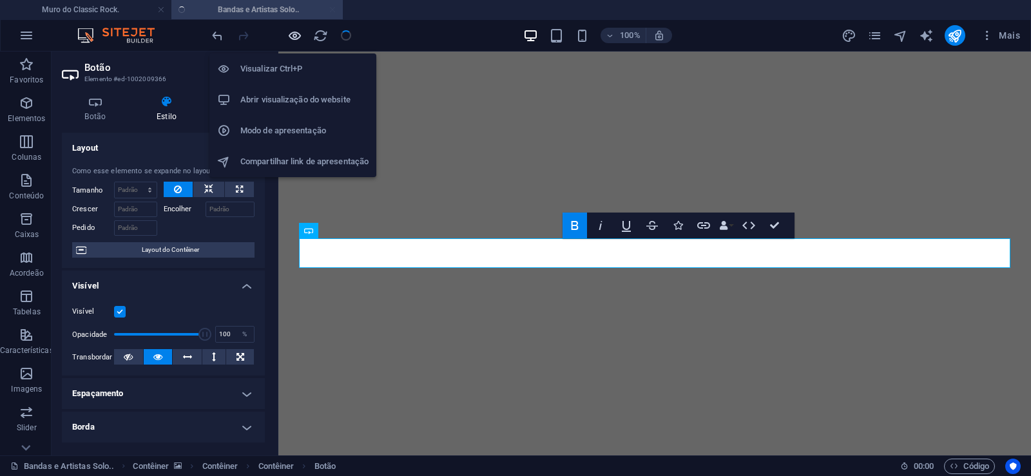
click at [297, 37] on icon "button" at bounding box center [294, 35] width 15 height 15
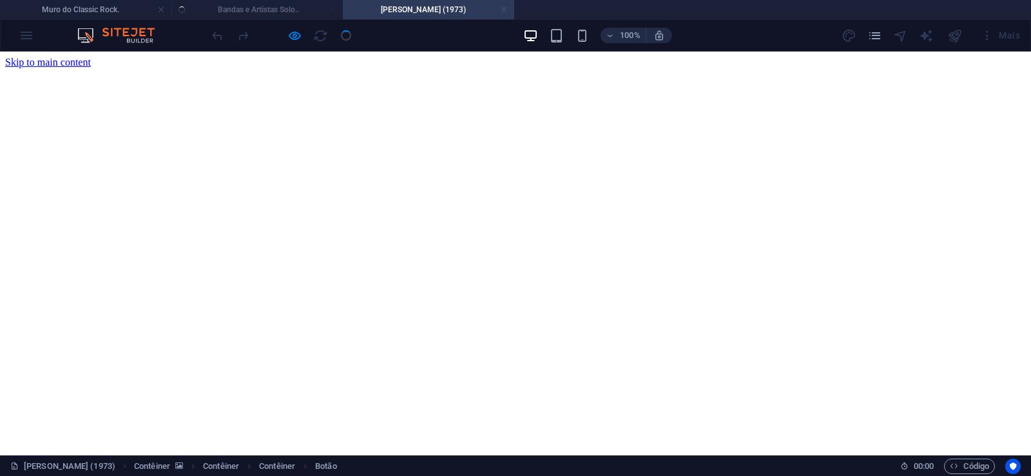
scroll to position [0, 0]
click at [501, 13] on link at bounding box center [504, 10] width 8 height 12
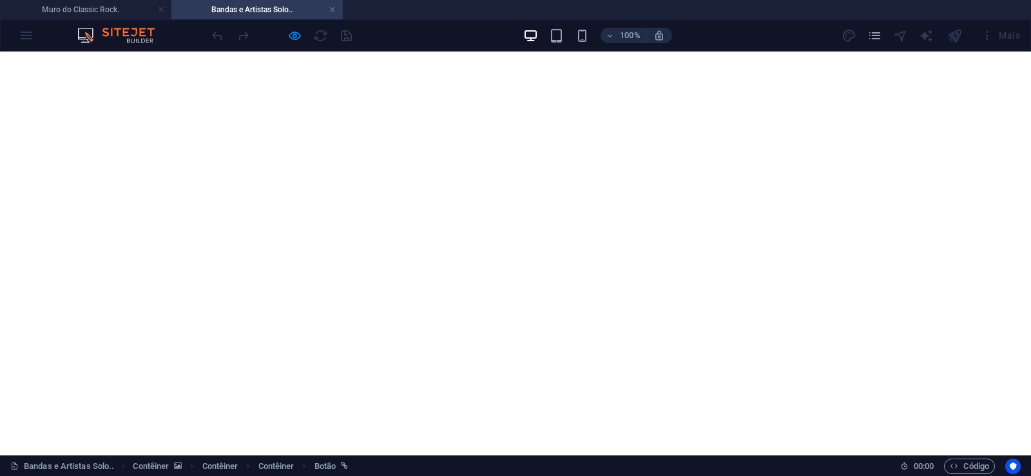
scroll to position [476, 0]
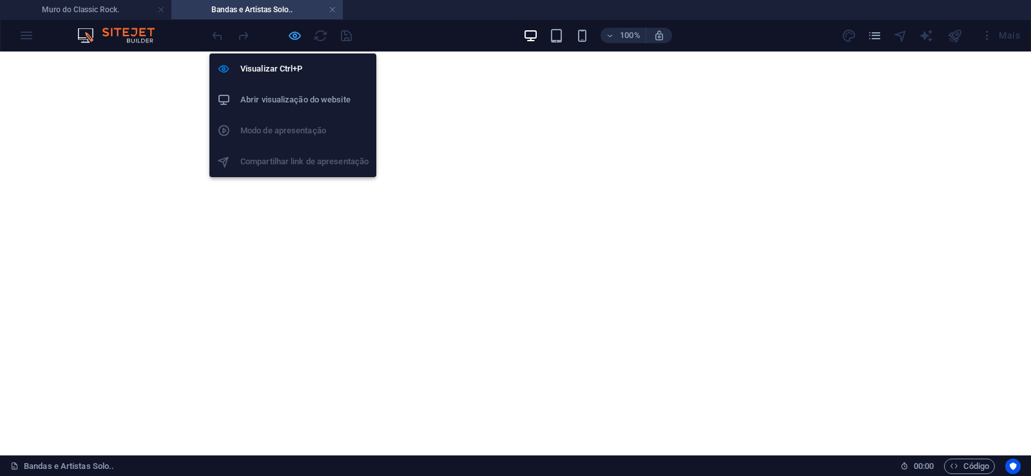
click at [293, 33] on icon "button" at bounding box center [294, 35] width 15 height 15
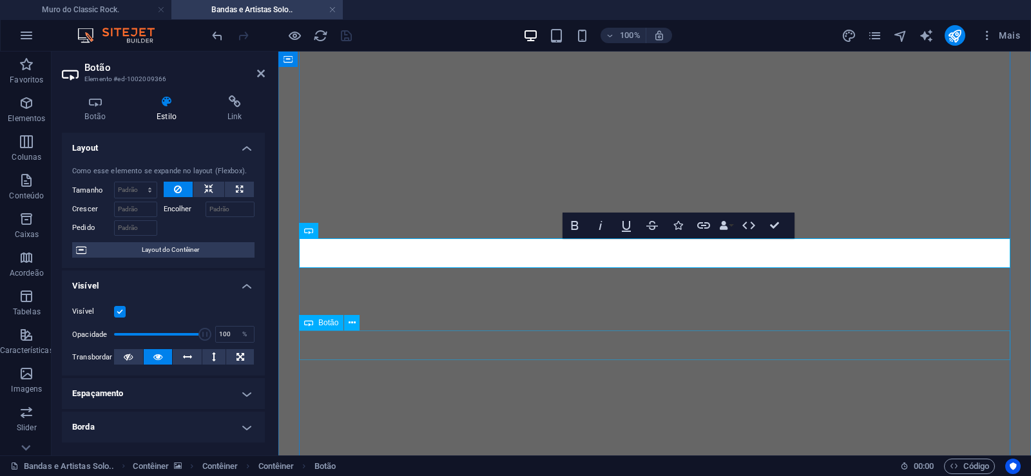
scroll to position [278, 0]
click at [260, 73] on icon at bounding box center [261, 73] width 8 height 10
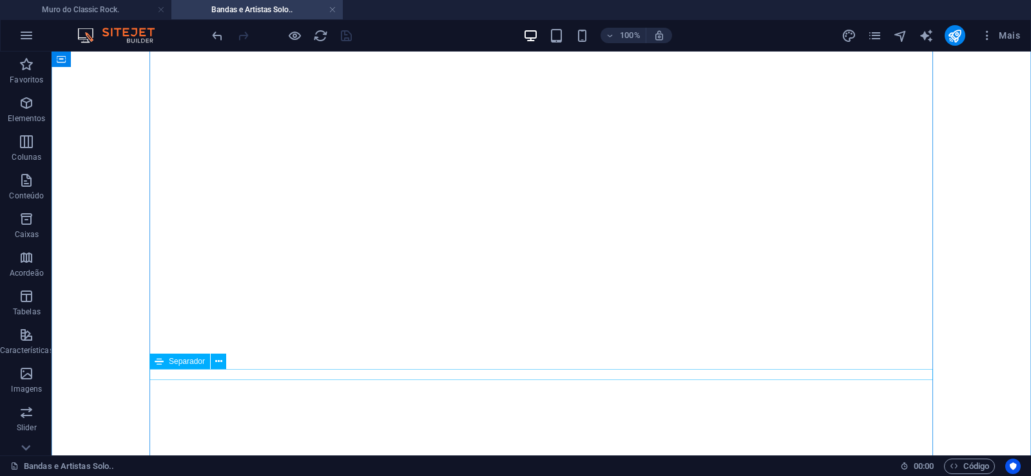
scroll to position [541, 0]
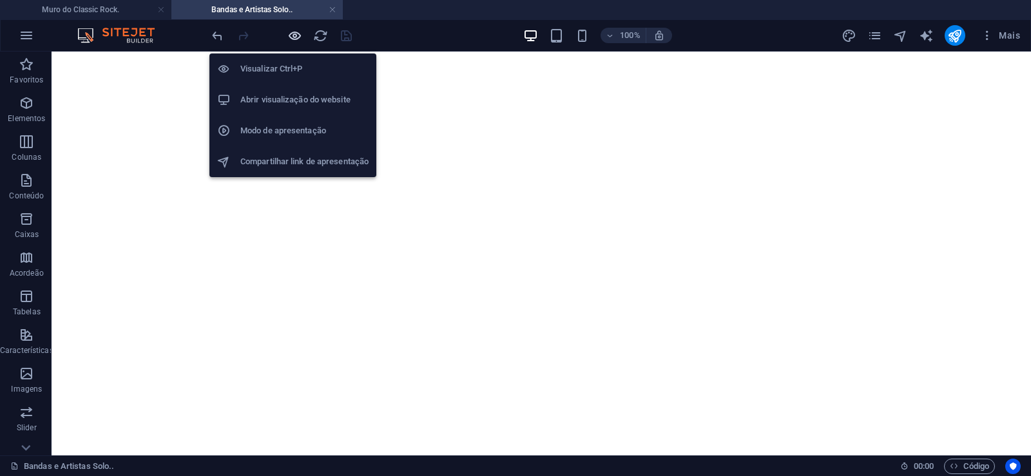
click at [297, 36] on icon "button" at bounding box center [294, 35] width 15 height 15
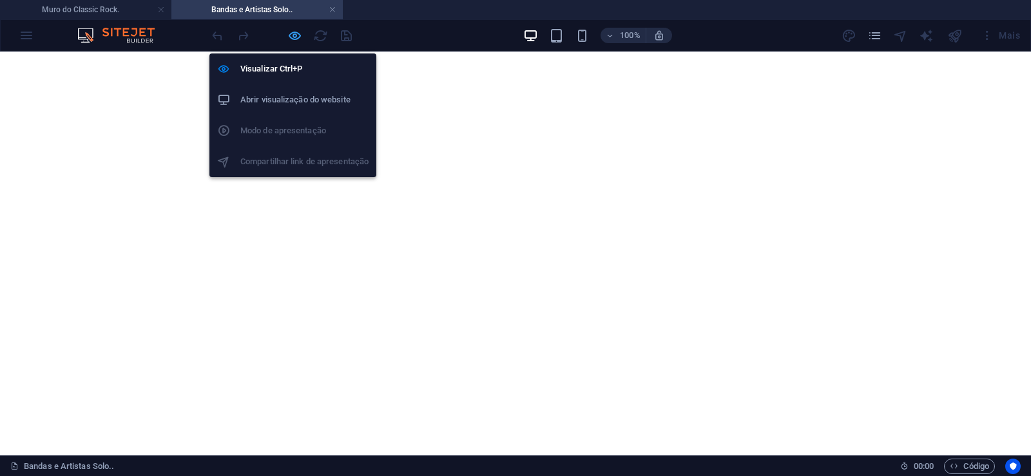
drag, startPoint x: 294, startPoint y: 35, endPoint x: 342, endPoint y: 255, distance: 224.4
click at [294, 35] on icon "button" at bounding box center [294, 35] width 15 height 15
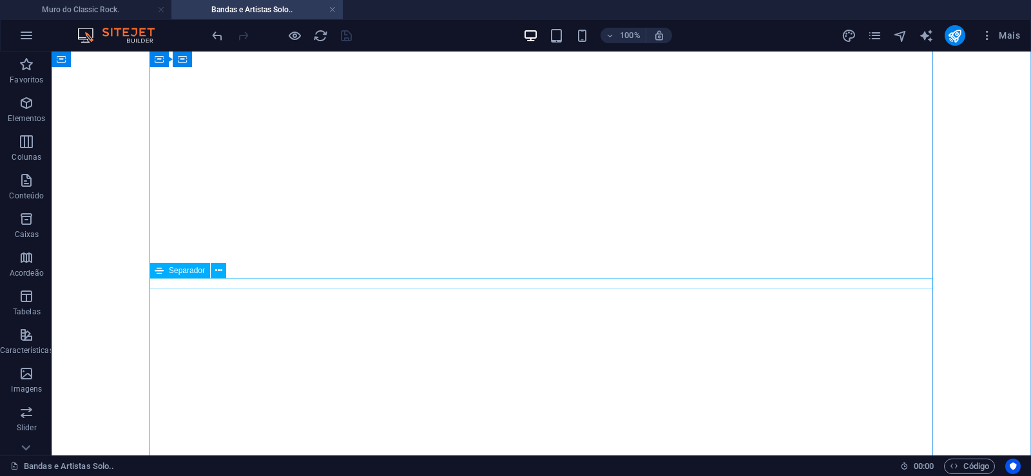
scroll to position [410, 0]
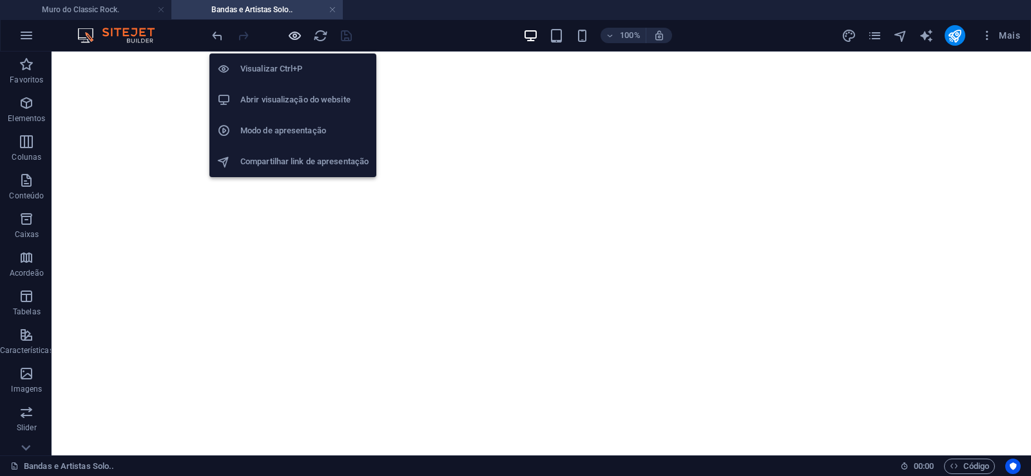
click at [293, 41] on icon "button" at bounding box center [294, 35] width 15 height 15
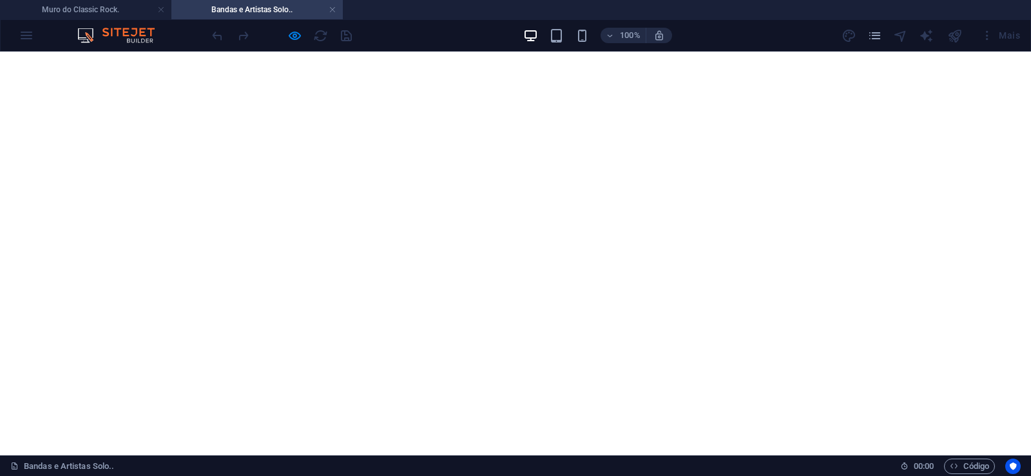
click at [349, 39] on div at bounding box center [281, 35] width 144 height 21
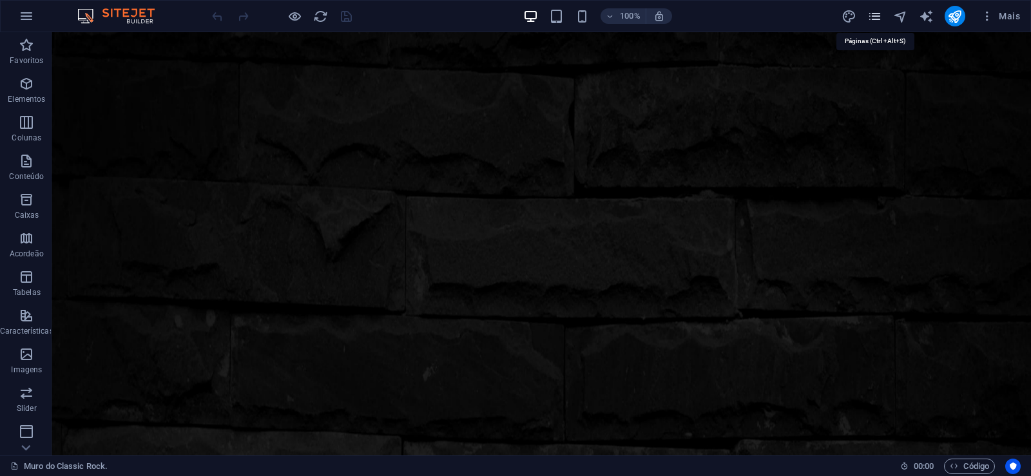
click at [875, 13] on icon "pages" at bounding box center [874, 16] width 15 height 15
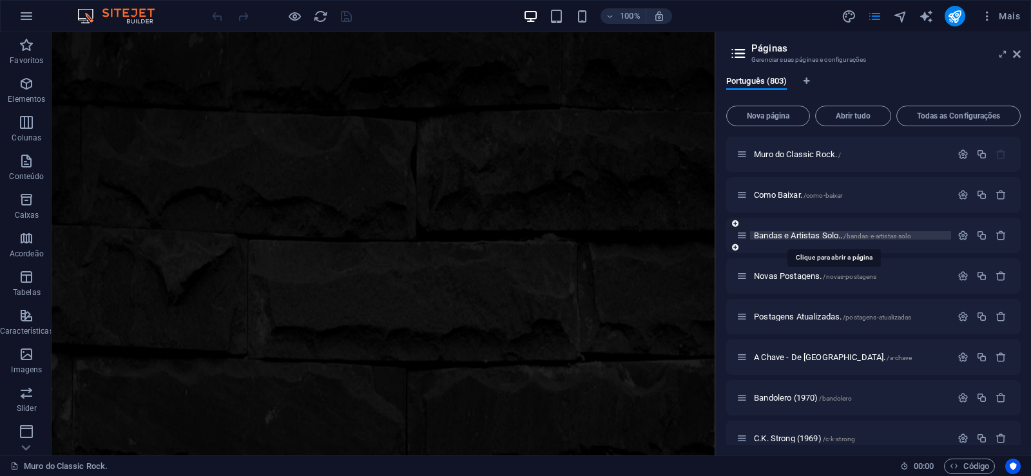
click at [780, 235] on span "Bandas e Artistas Solo.. /bandas-e-artistas-solo" at bounding box center [832, 236] width 157 height 10
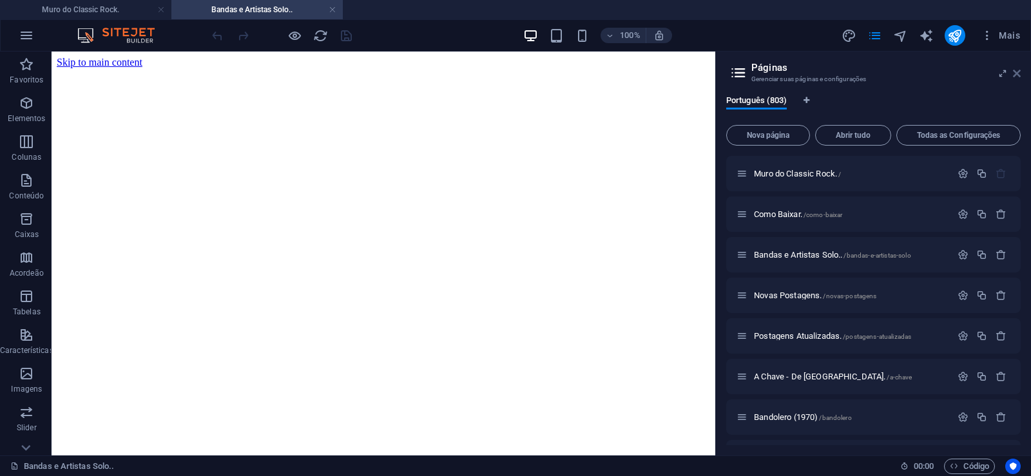
click at [1018, 74] on icon at bounding box center [1017, 73] width 8 height 10
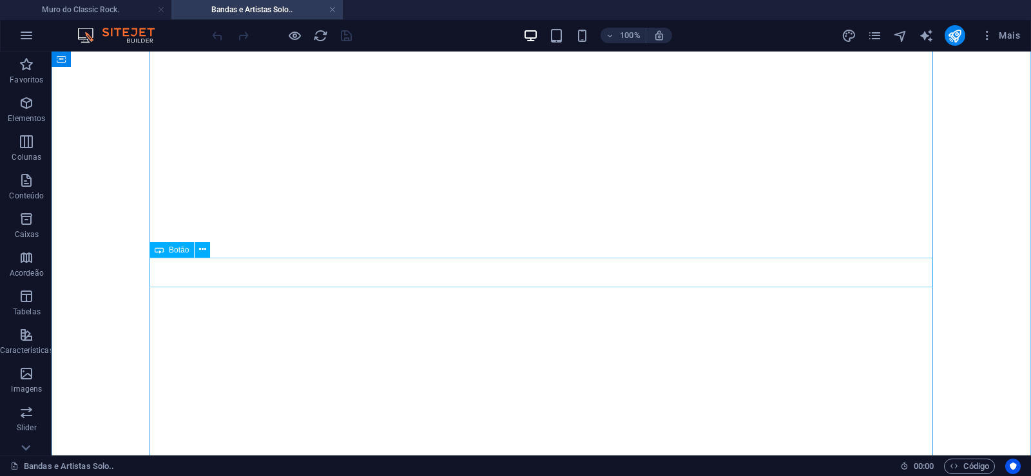
scroll to position [197, 0]
